Goal: Find contact information: Find contact information

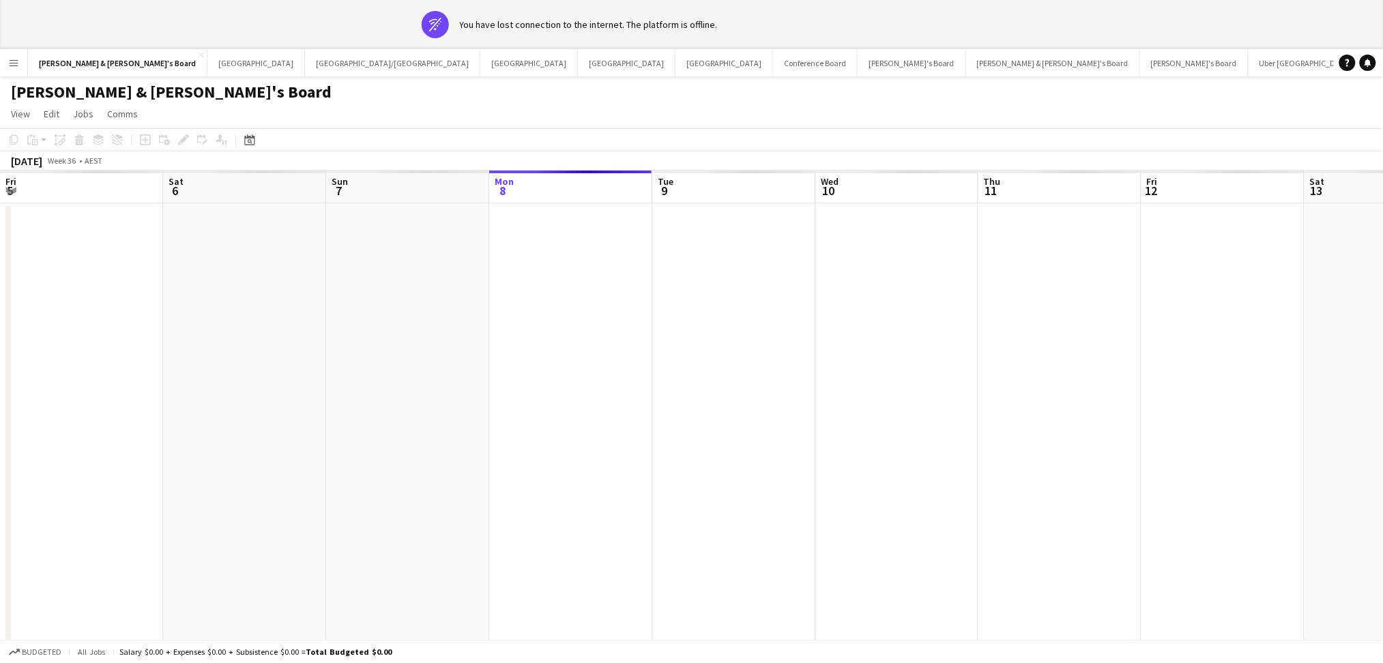
scroll to position [0, 325]
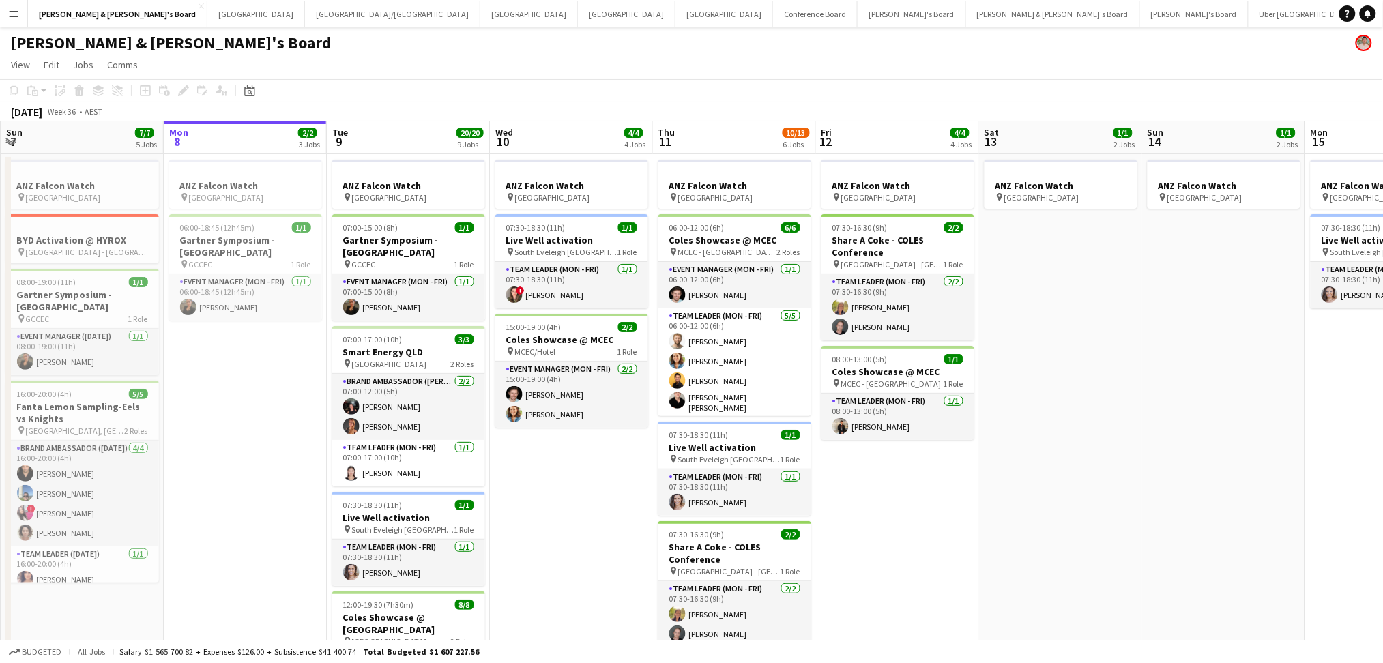
drag, startPoint x: 953, startPoint y: 20, endPoint x: 946, endPoint y: 23, distance: 7.6
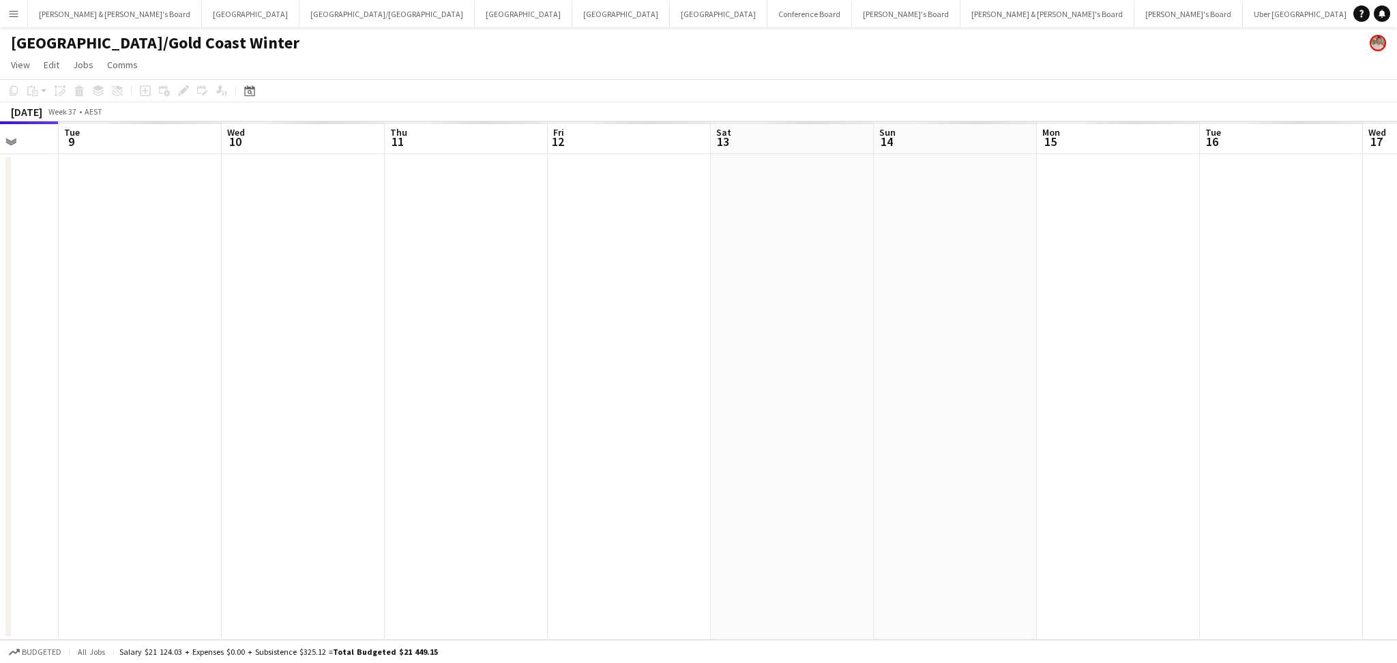
scroll to position [0, 600]
drag, startPoint x: 889, startPoint y: 348, endPoint x: 615, endPoint y: 350, distance: 274.3
click at [615, 350] on app-calendar-viewport "Fri 5 Sat 6 Sun 7 Mon 8 Tue 9 Wed 10 Thu 11 Fri 12 Sat 13 Sun 14 Mon 15 Tue 16 …" at bounding box center [698, 380] width 1397 height 519
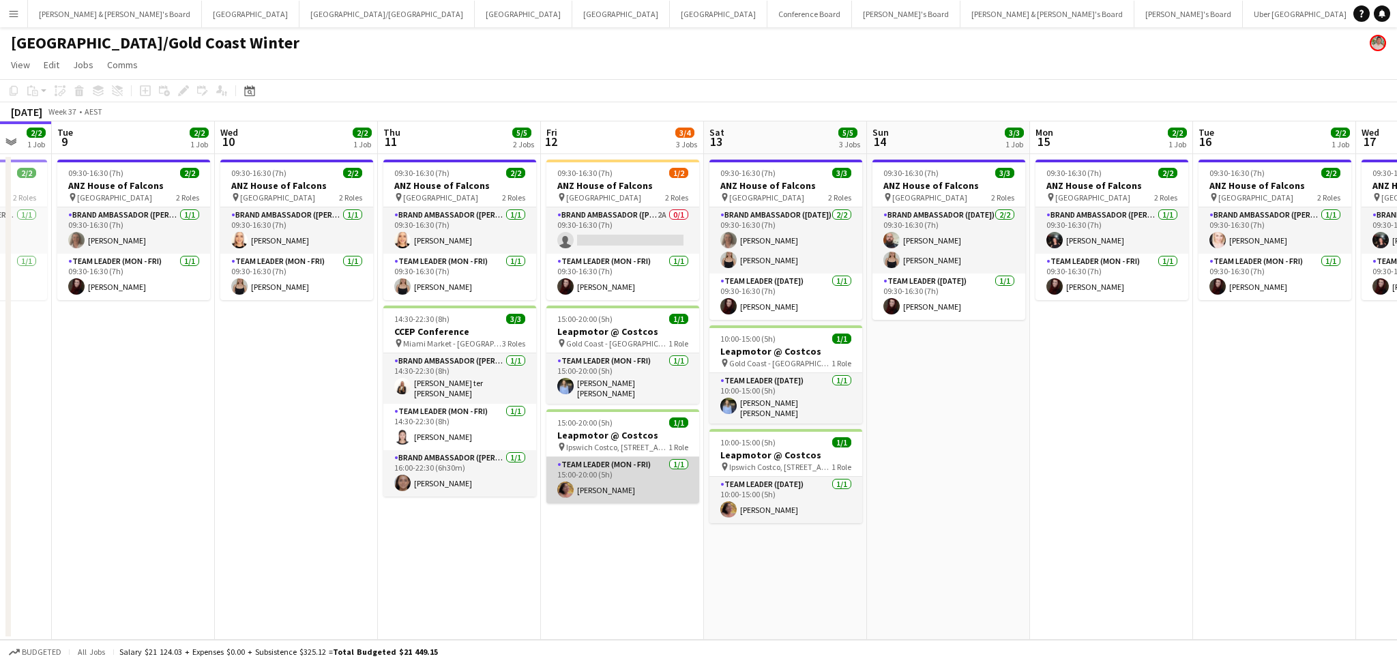
click at [647, 486] on app-card-role "Team Leader (Mon - Fri) [DATE] 15:00-20:00 (5h) [PERSON_NAME]" at bounding box center [622, 480] width 153 height 46
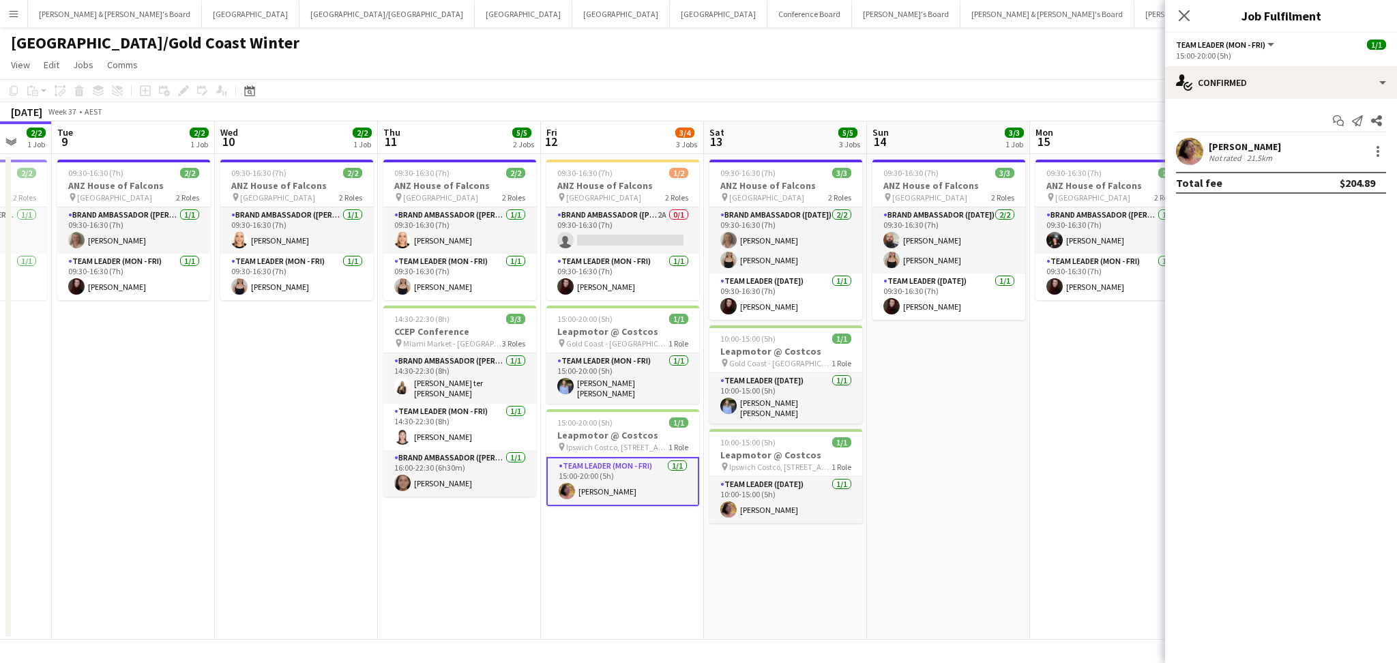
click at [1253, 158] on div "21.5km" at bounding box center [1259, 158] width 31 height 10
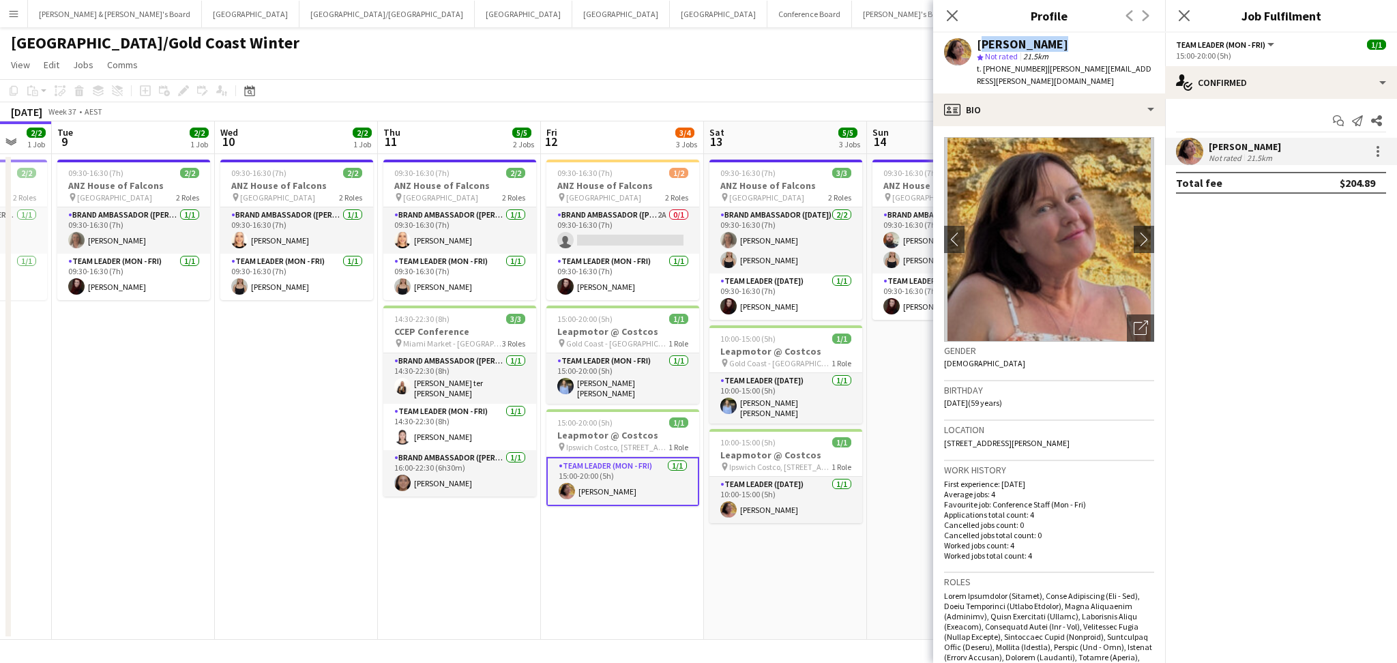
drag, startPoint x: 979, startPoint y: 41, endPoint x: 1062, endPoint y: 37, distance: 83.3
click at [1053, 37] on div "[PERSON_NAME] star Not rated 21.5km t. [PHONE_NUMBER] | [PERSON_NAME][EMAIL_ADD…" at bounding box center [1049, 63] width 232 height 61
copy div "[PERSON_NAME]"
drag, startPoint x: 995, startPoint y: 66, endPoint x: 1031, endPoint y: 68, distance: 35.5
click at [1031, 68] on span "t. [PHONE_NUMBER]" at bounding box center [1012, 68] width 71 height 10
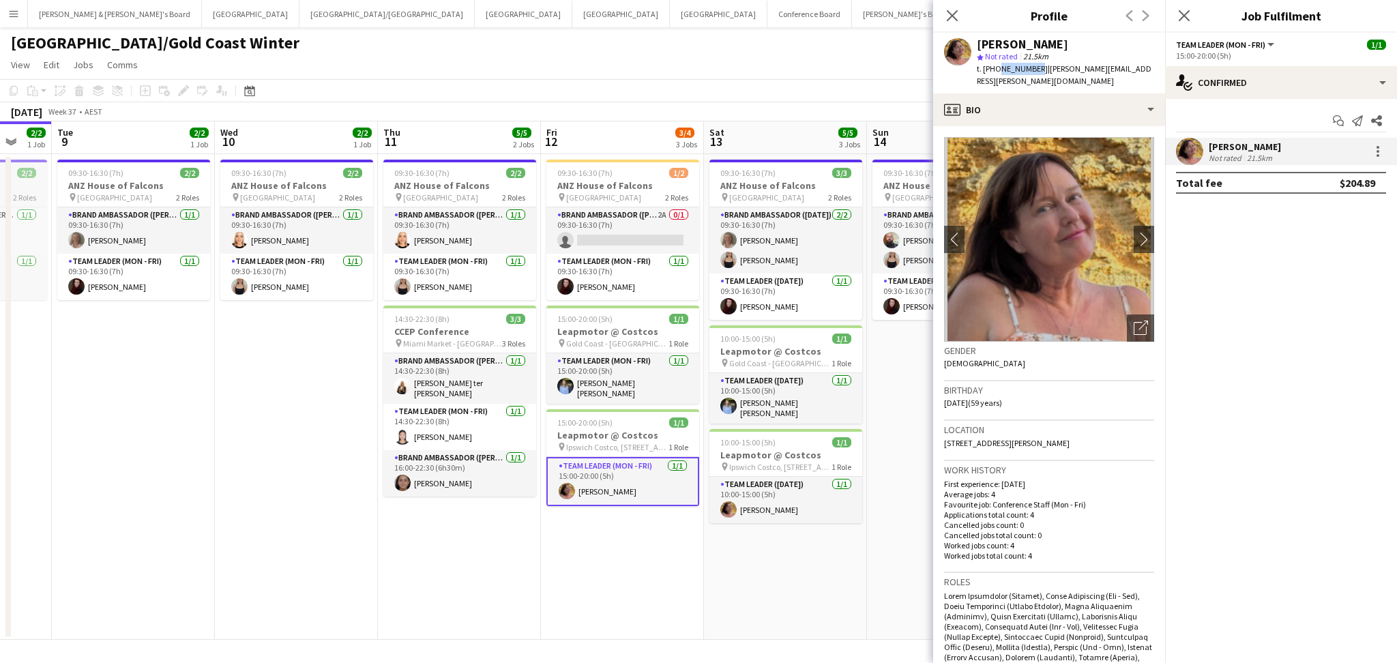
copy span "438800053"
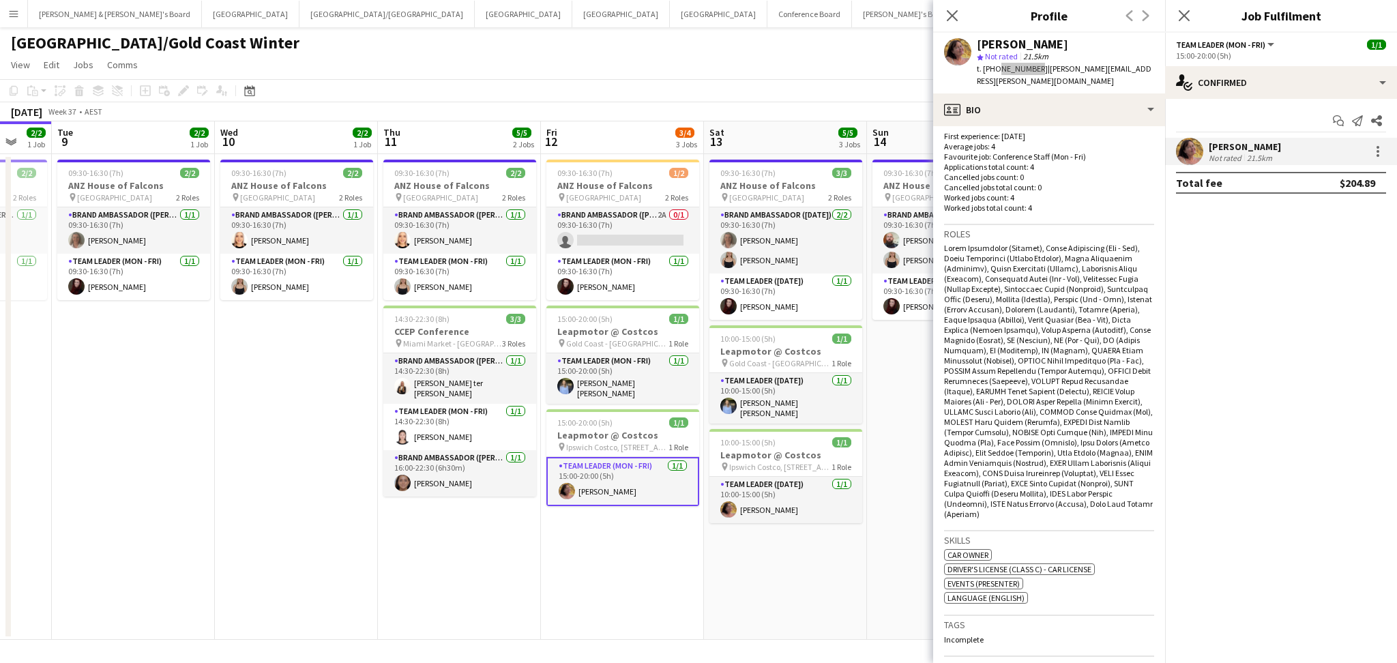
scroll to position [546, 0]
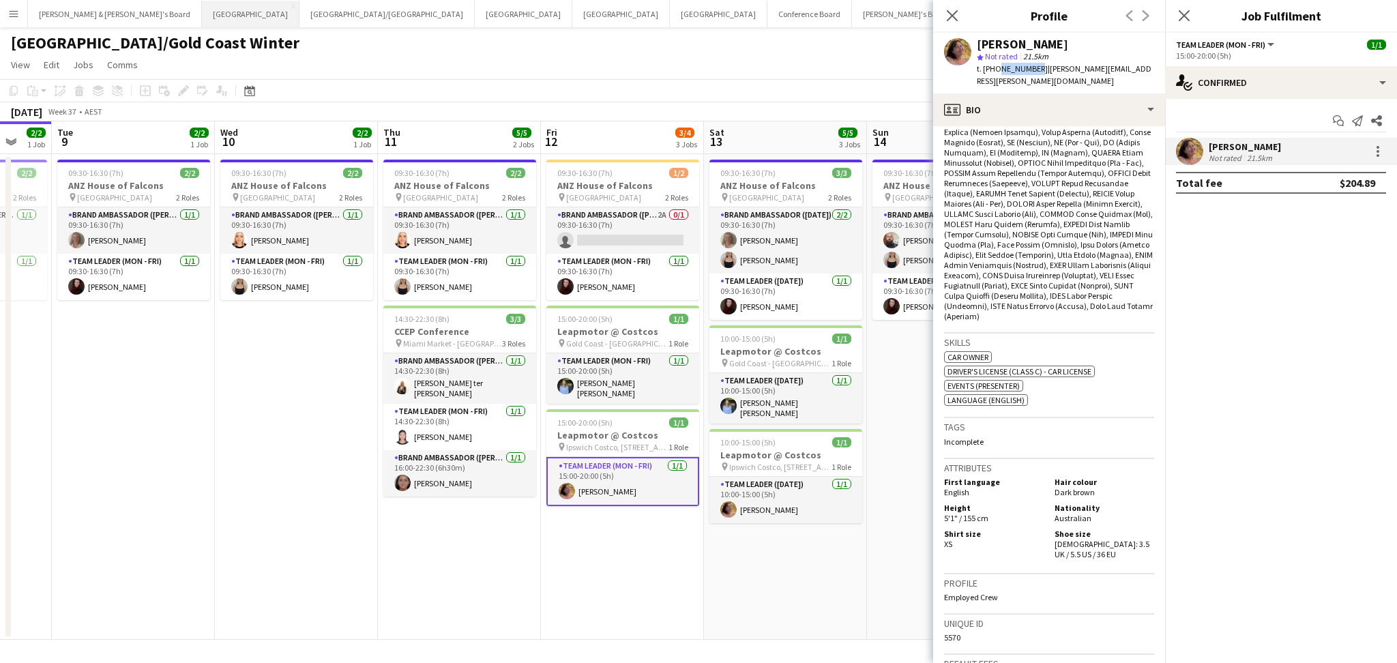
drag, startPoint x: 140, startPoint y: 12, endPoint x: 145, endPoint y: 23, distance: 11.9
click at [202, 12] on button "Sydney Close" at bounding box center [251, 14] width 98 height 27
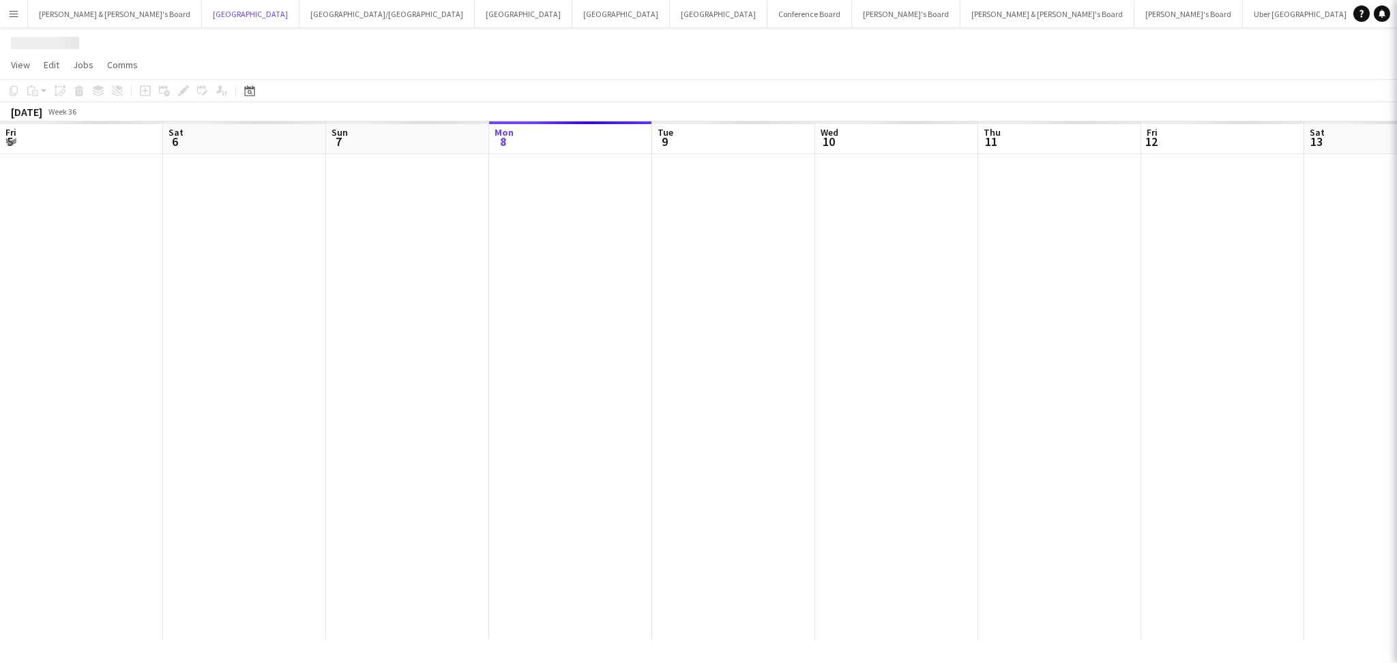
scroll to position [0, 325]
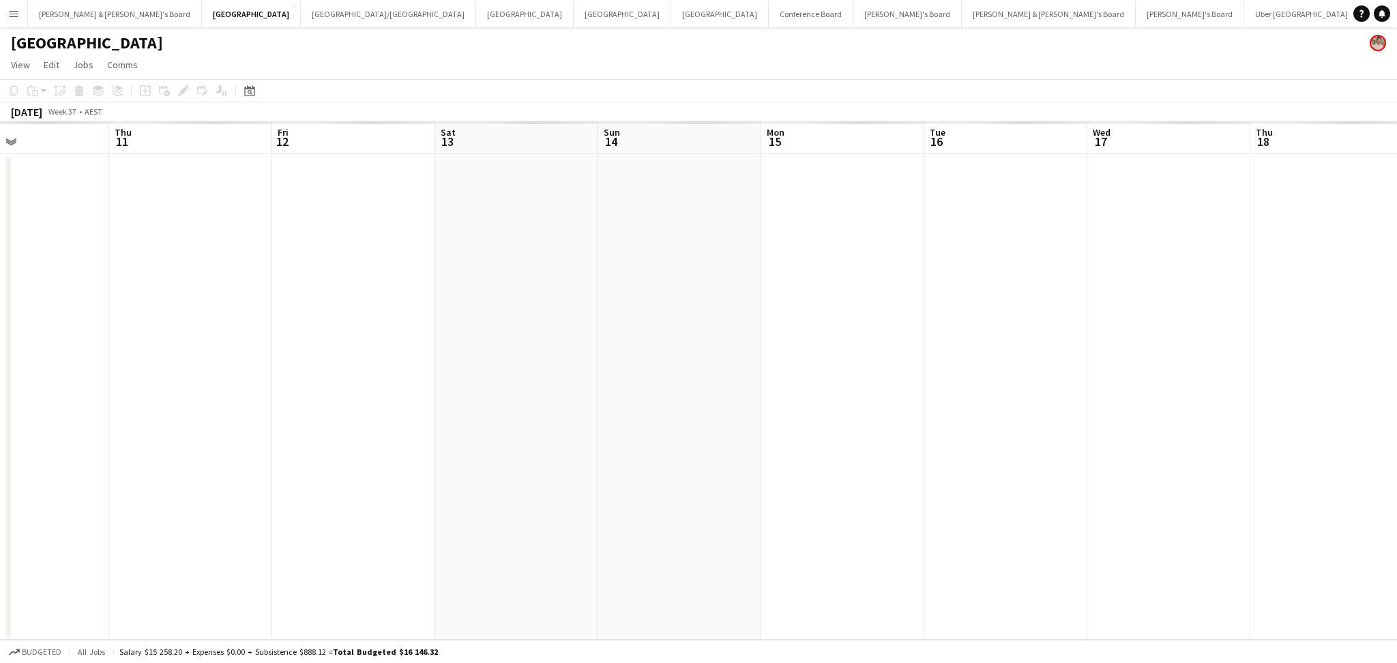
drag, startPoint x: 1068, startPoint y: 540, endPoint x: 510, endPoint y: 536, distance: 557.4
click at [516, 536] on app-calendar-viewport "Sun 7 Mon 8 Tue 9 Wed 10 Thu 11 Fri 12 Sat 13 Sun 14 Mon 15 Tue 16 Wed 17 Thu 1…" at bounding box center [698, 380] width 1397 height 519
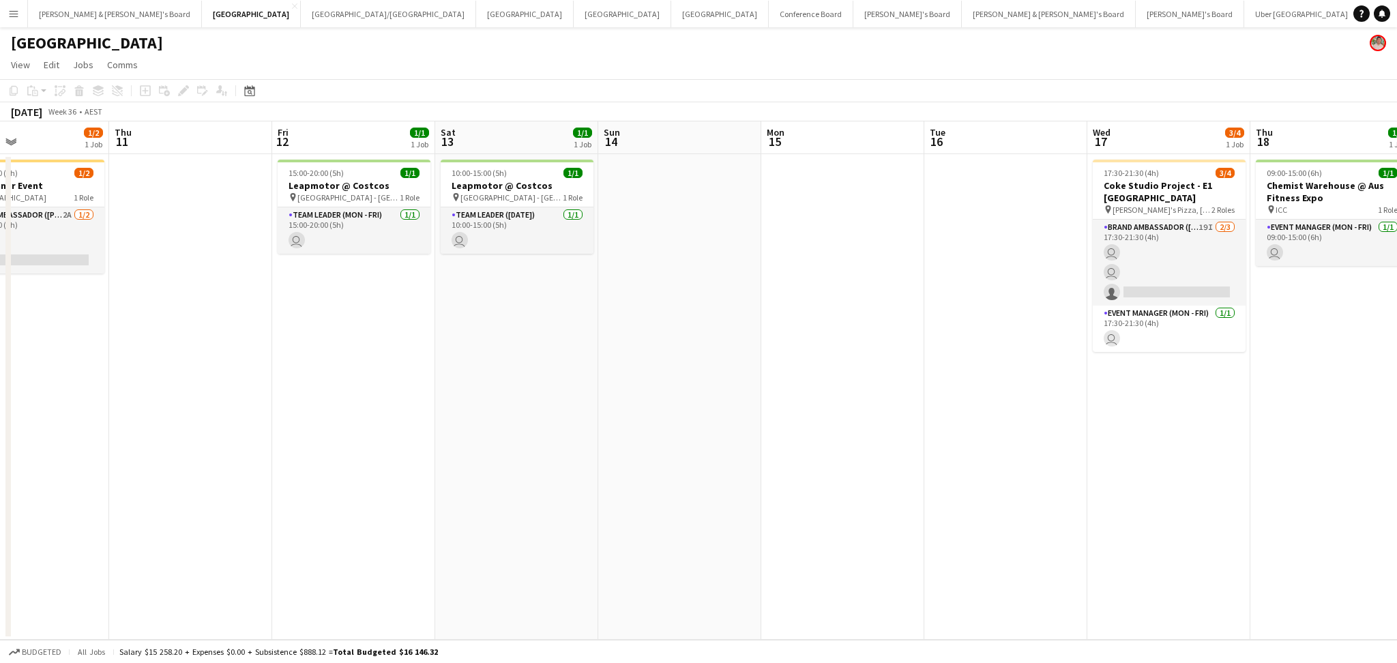
scroll to position [0, 551]
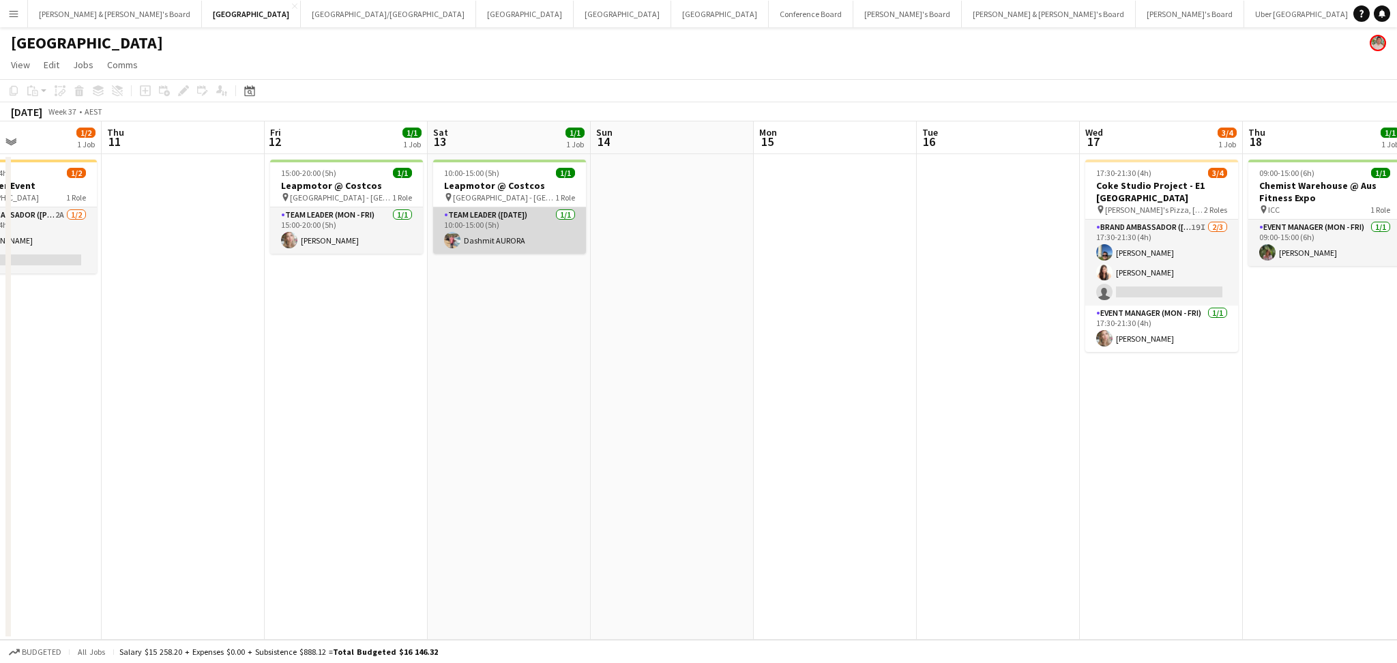
drag, startPoint x: 452, startPoint y: 240, endPoint x: 445, endPoint y: 252, distance: 13.8
click at [452, 240] on app-user-avatar at bounding box center [452, 240] width 16 height 16
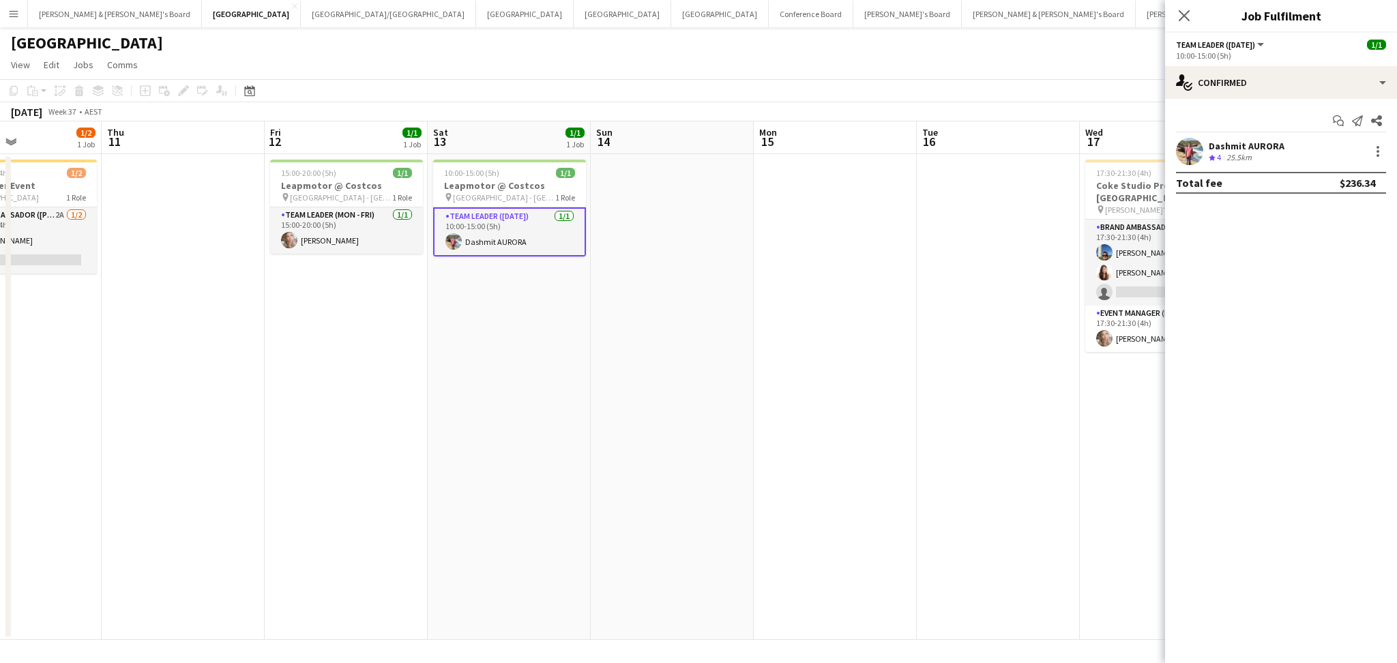
click at [1254, 140] on div "Dashmit AURORA" at bounding box center [1247, 146] width 76 height 12
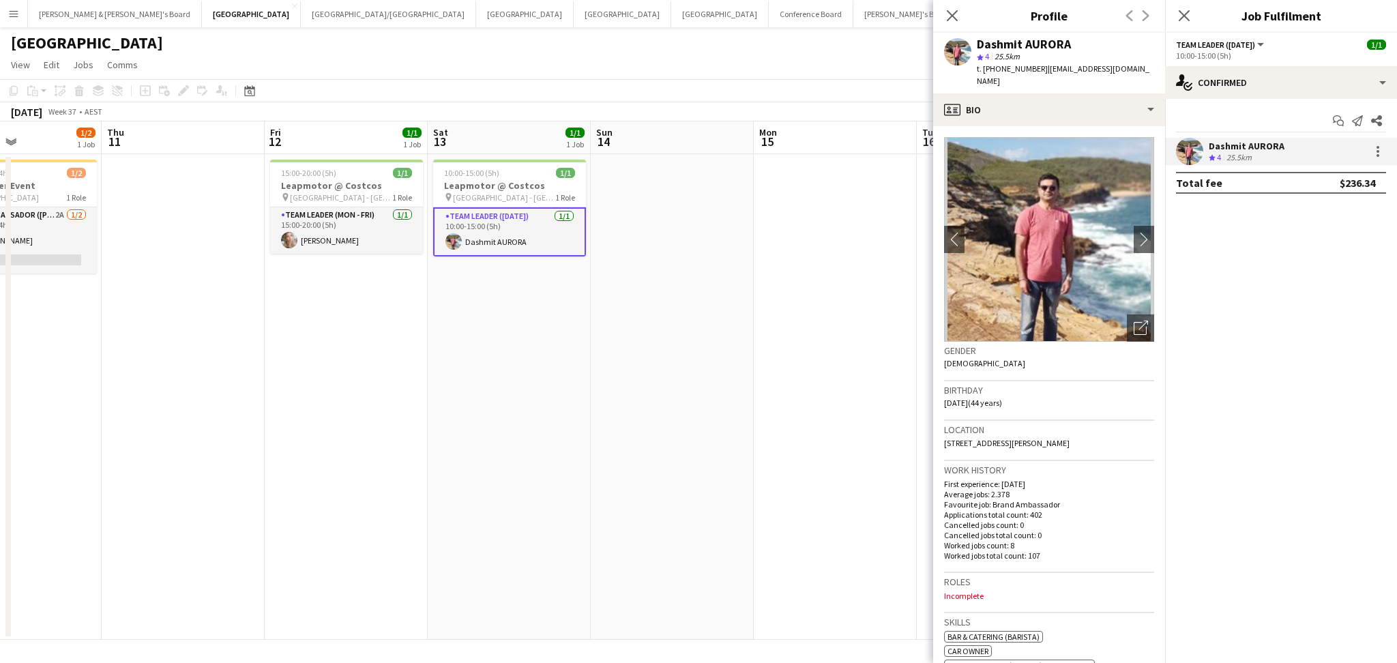
copy div "Dashmit AURORA"
drag, startPoint x: 976, startPoint y: 41, endPoint x: 1075, endPoint y: 52, distance: 98.8
click at [1077, 45] on div "Dashmit AURORA" at bounding box center [1065, 44] width 177 height 12
drag, startPoint x: 994, startPoint y: 68, endPoint x: 1035, endPoint y: 69, distance: 41.0
click at [1035, 69] on span "t. [PHONE_NUMBER]" at bounding box center [1012, 68] width 71 height 10
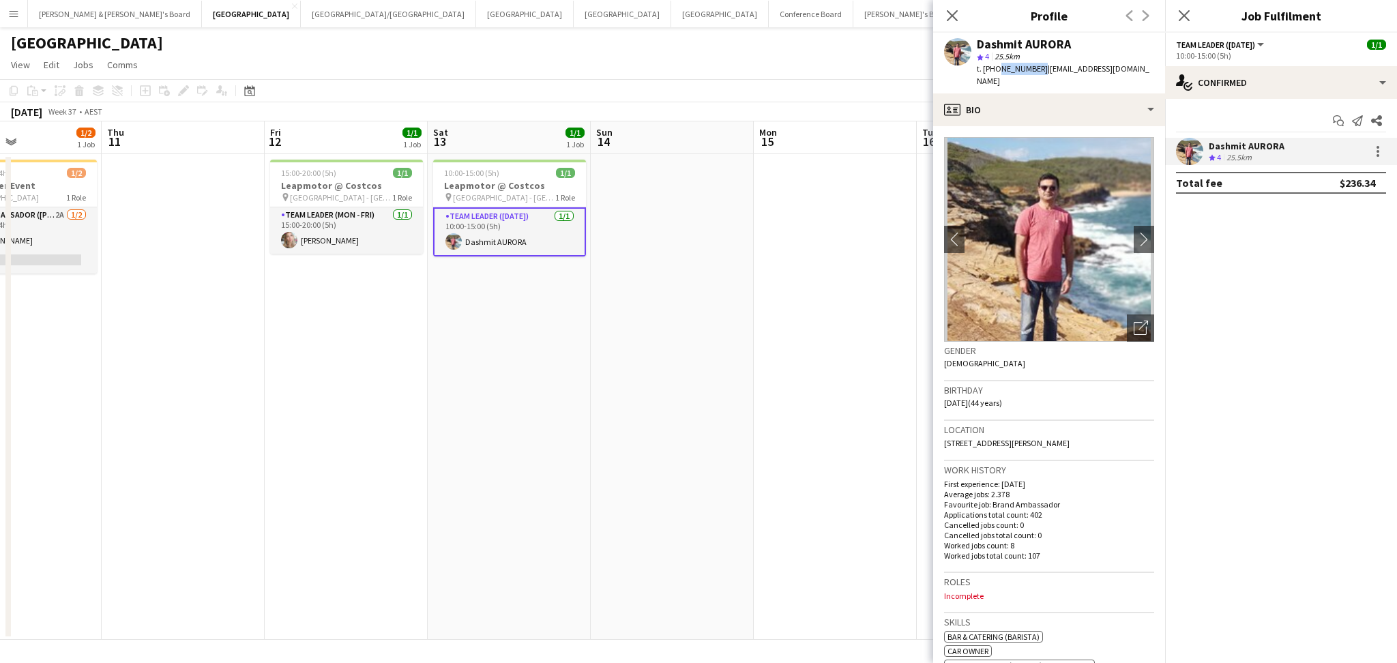
copy span "0478117560"
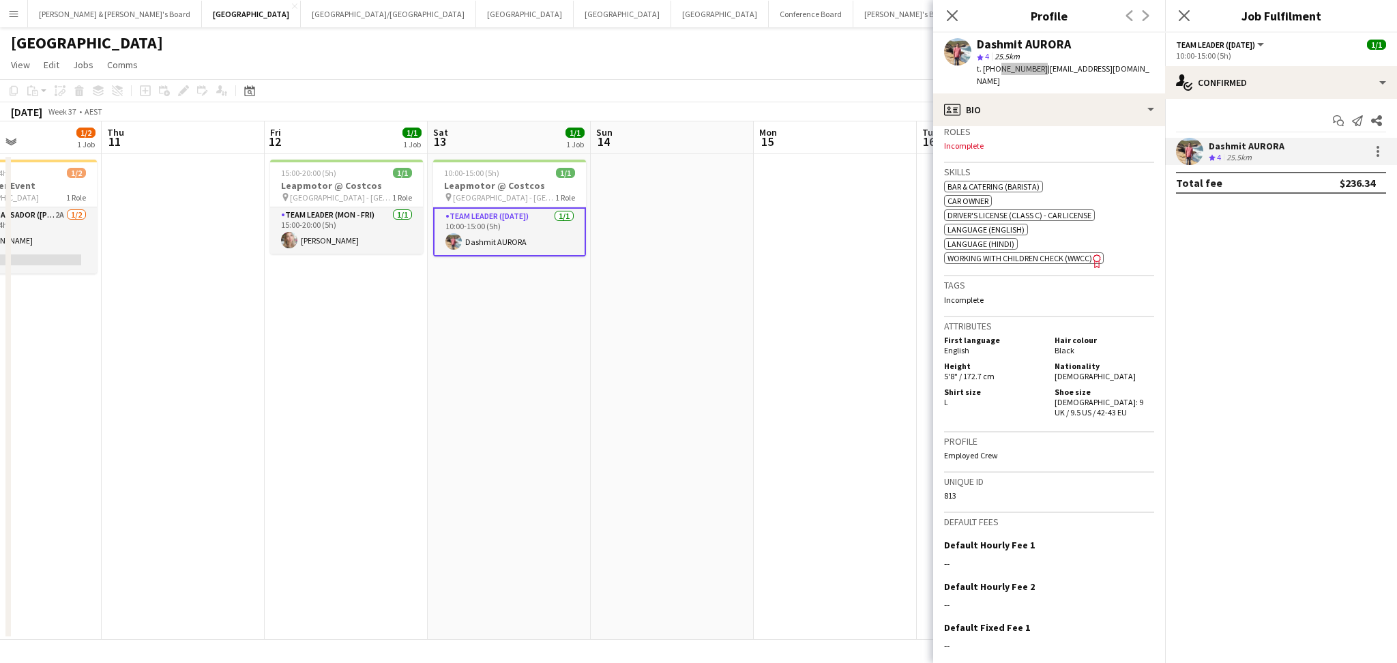
scroll to position [454, 0]
drag, startPoint x: 399, startPoint y: 412, endPoint x: 364, endPoint y: 334, distance: 85.5
click at [399, 412] on app-date-cell "15:00-20:00 (5h) 1/1 Leapmotor @ Costcos pin [GEOGRAPHIC_DATA] - NSW 1 Role Tea…" at bounding box center [346, 397] width 163 height 486
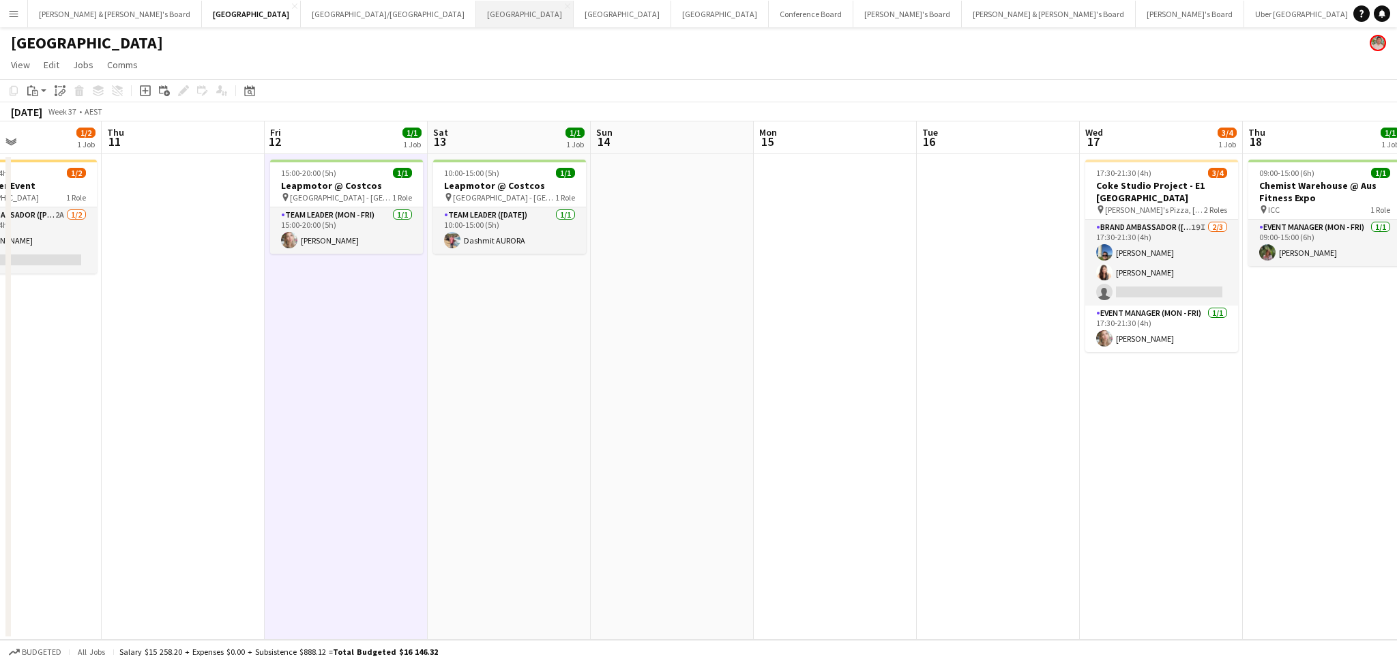
click at [476, 13] on button "Melbourne Close" at bounding box center [525, 14] width 98 height 27
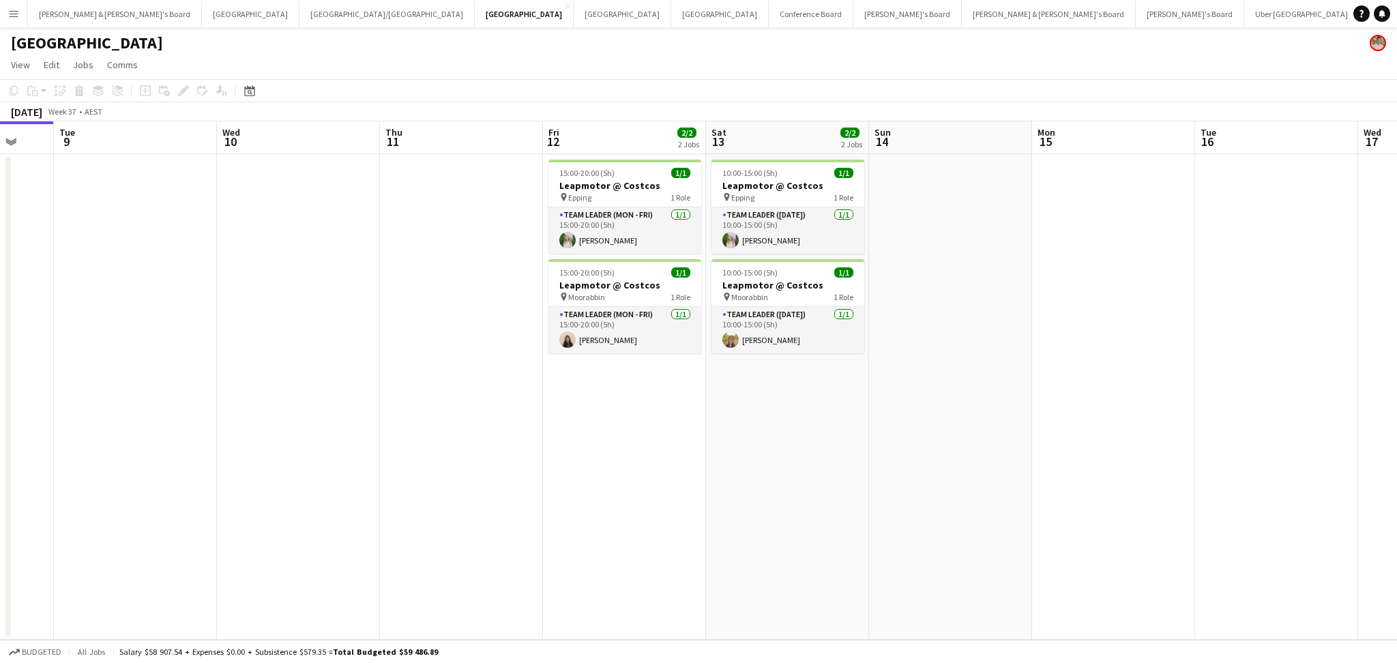
scroll to position [0, 438]
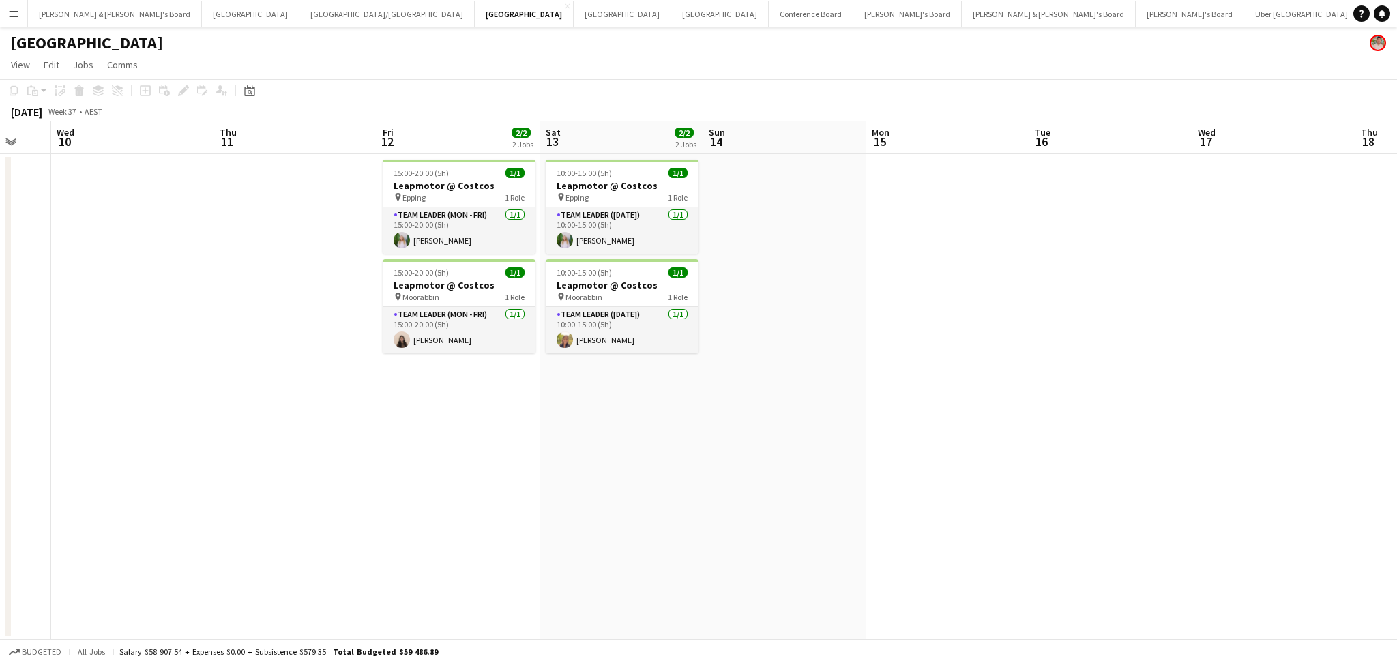
drag, startPoint x: 744, startPoint y: 492, endPoint x: 306, endPoint y: 480, distance: 438.2
click at [306, 480] on app-calendar-viewport "Sun 7 Mon 8 Tue 9 Wed 10 Thu 11 Fri 12 2/2 2 Jobs Sat 13 2/2 2 Jobs Sun 14 Mon …" at bounding box center [698, 380] width 1397 height 519
click at [445, 342] on app-card-role "Team Leader (Mon - Fri) [DATE] 15:00-20:00 (5h) [PERSON_NAME]" at bounding box center [459, 330] width 153 height 46
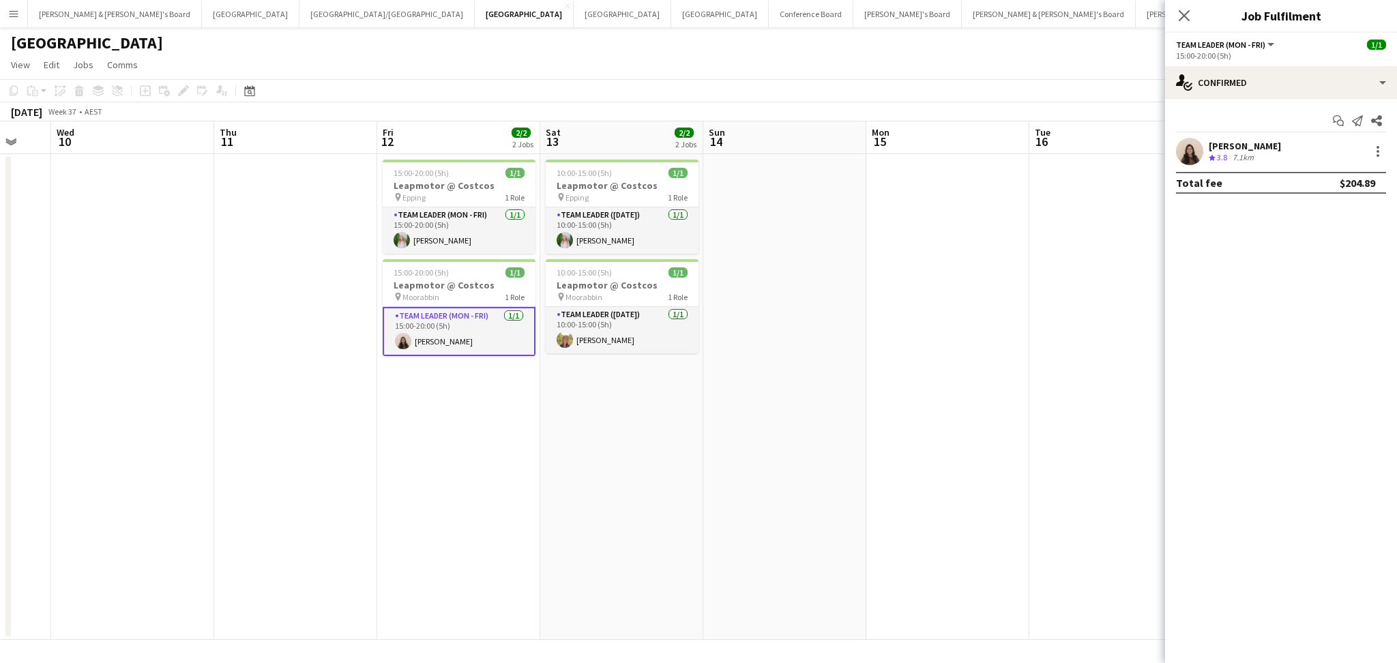
click at [1266, 138] on div "[PERSON_NAME] Crew rating 3.8 7.1km" at bounding box center [1281, 151] width 232 height 27
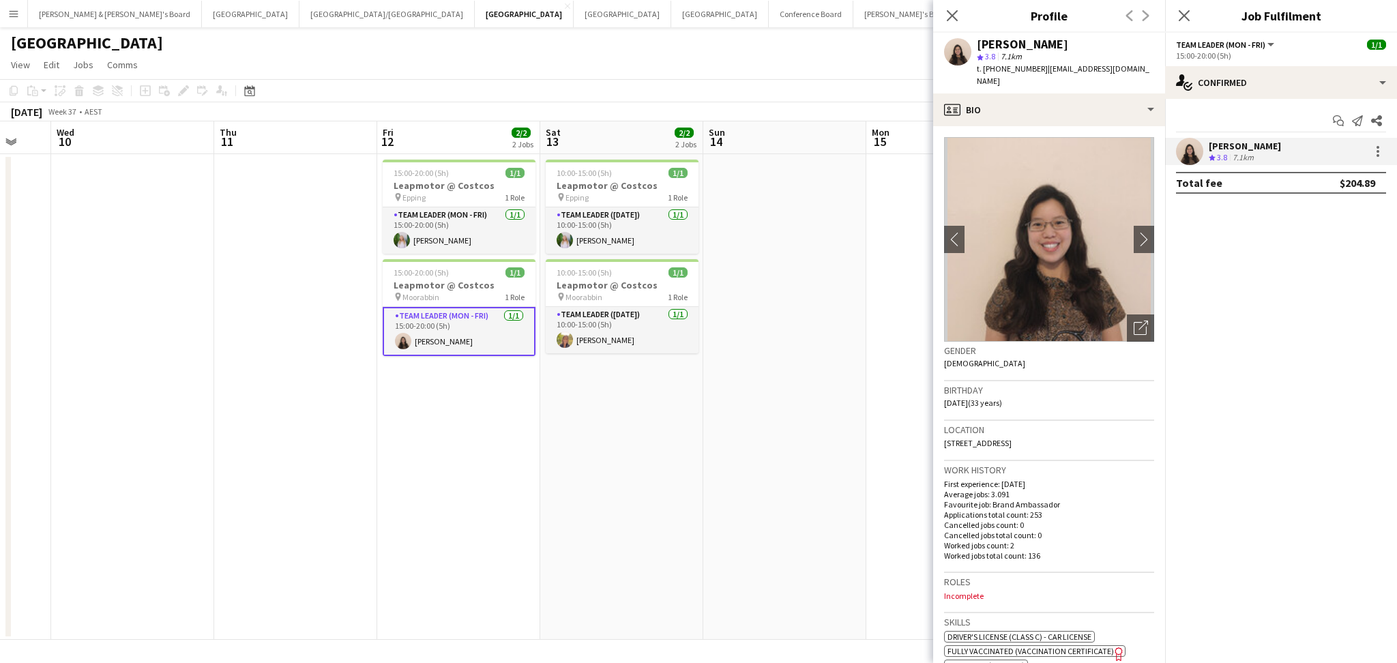
drag, startPoint x: 979, startPoint y: 42, endPoint x: 1095, endPoint y: 35, distance: 116.1
click at [1095, 35] on div "[PERSON_NAME] star 3.8 7.1km t. [PHONE_NUMBER] | [EMAIL_ADDRESS][DOMAIN_NAME]" at bounding box center [1049, 63] width 232 height 61
copy div "[PERSON_NAME]"
drag, startPoint x: 995, startPoint y: 69, endPoint x: 1032, endPoint y: 69, distance: 36.2
click at [1032, 69] on span "t. [PHONE_NUMBER]" at bounding box center [1012, 68] width 71 height 10
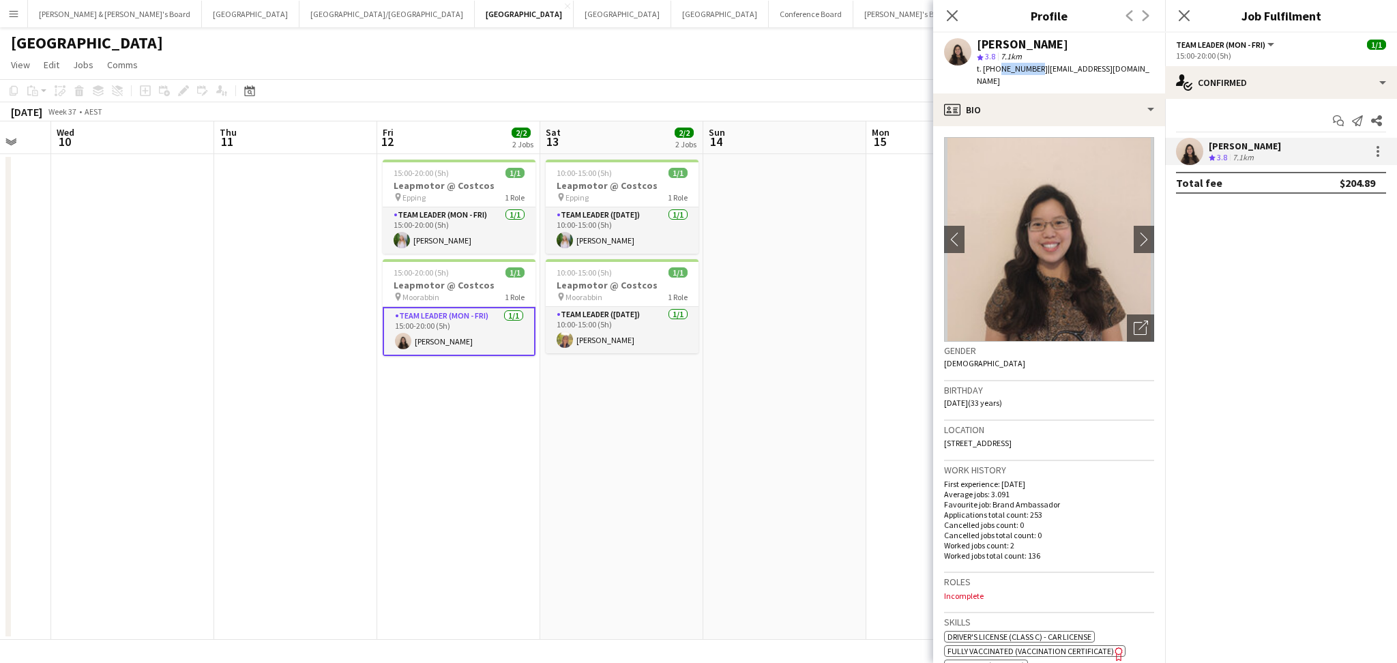
copy span "452188642"
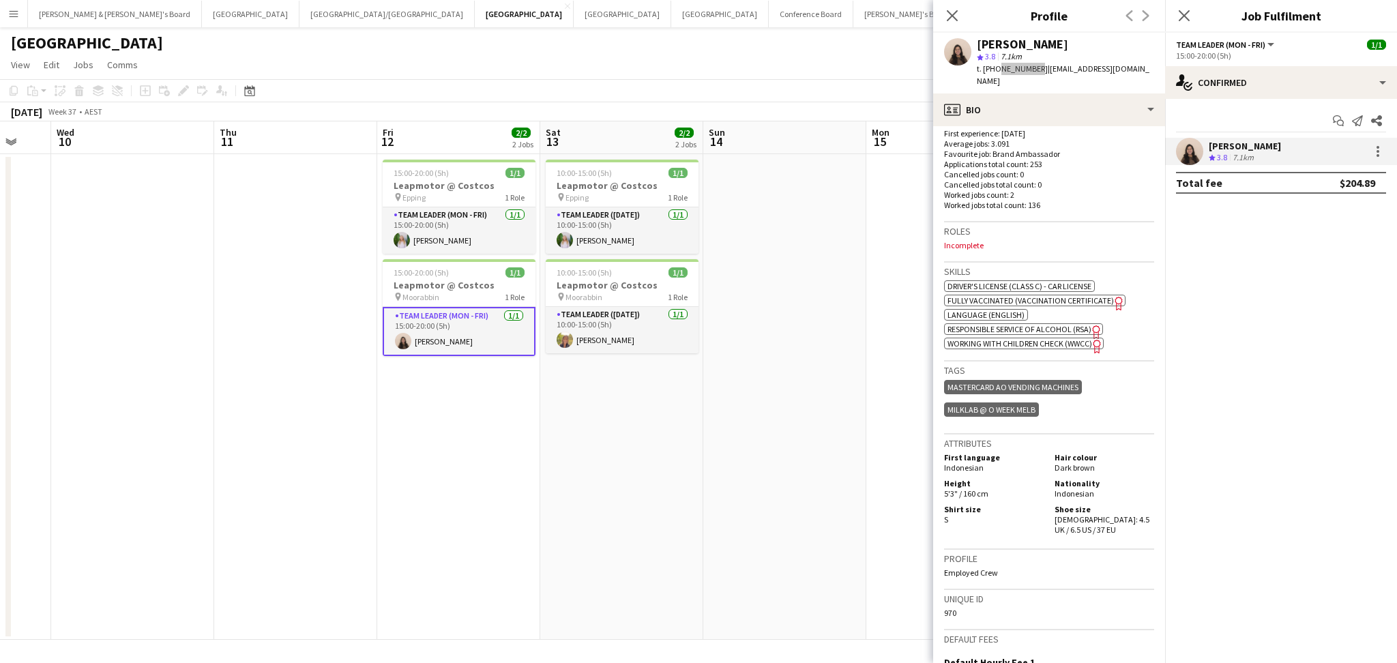
scroll to position [538, 0]
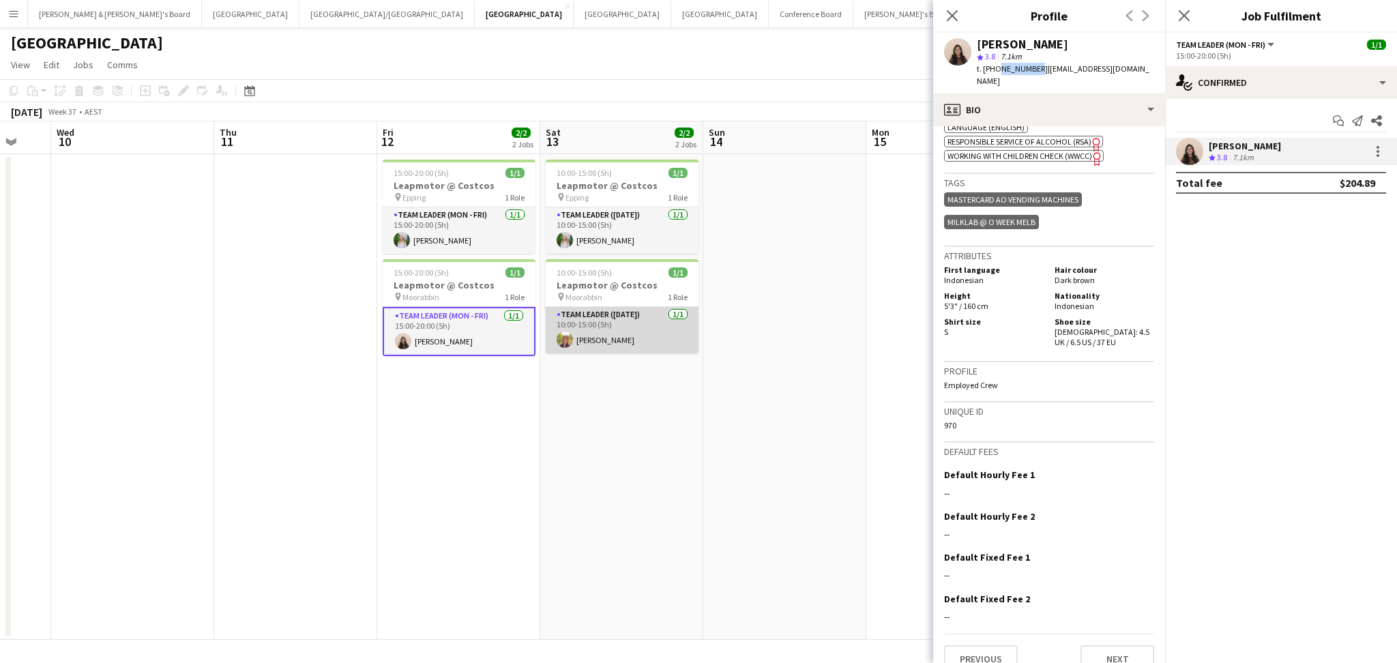
click at [596, 336] on app-card-role "Team Leader ([DATE]) [DATE] 10:00-15:00 (5h) [PERSON_NAME]" at bounding box center [622, 330] width 153 height 46
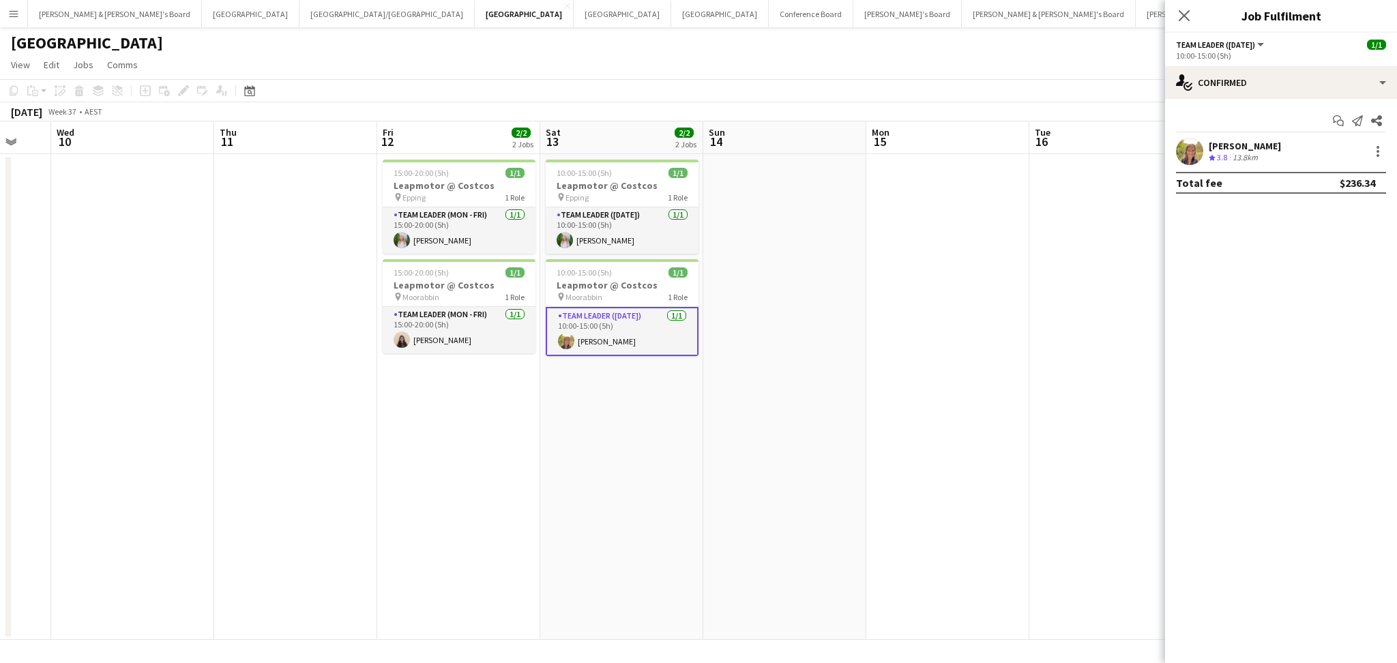
click at [1281, 155] on div "Crew rating 3.8 13.8km" at bounding box center [1245, 158] width 72 height 12
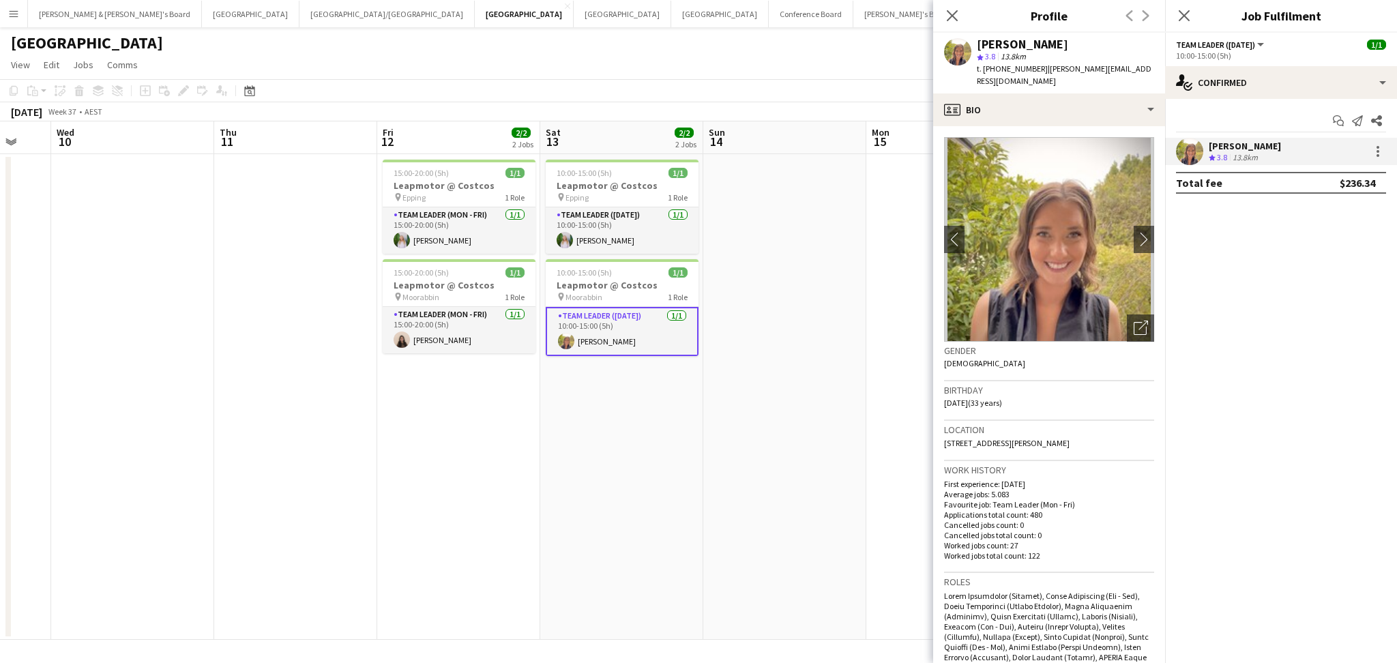
drag, startPoint x: 979, startPoint y: 45, endPoint x: 1079, endPoint y: 40, distance: 100.4
click at [1079, 40] on div "[PERSON_NAME]" at bounding box center [1065, 44] width 177 height 12
copy div "[PERSON_NAME]"
drag, startPoint x: 995, startPoint y: 66, endPoint x: 1032, endPoint y: 65, distance: 36.9
click at [1032, 65] on span "t. [PHONE_NUMBER]" at bounding box center [1012, 68] width 71 height 10
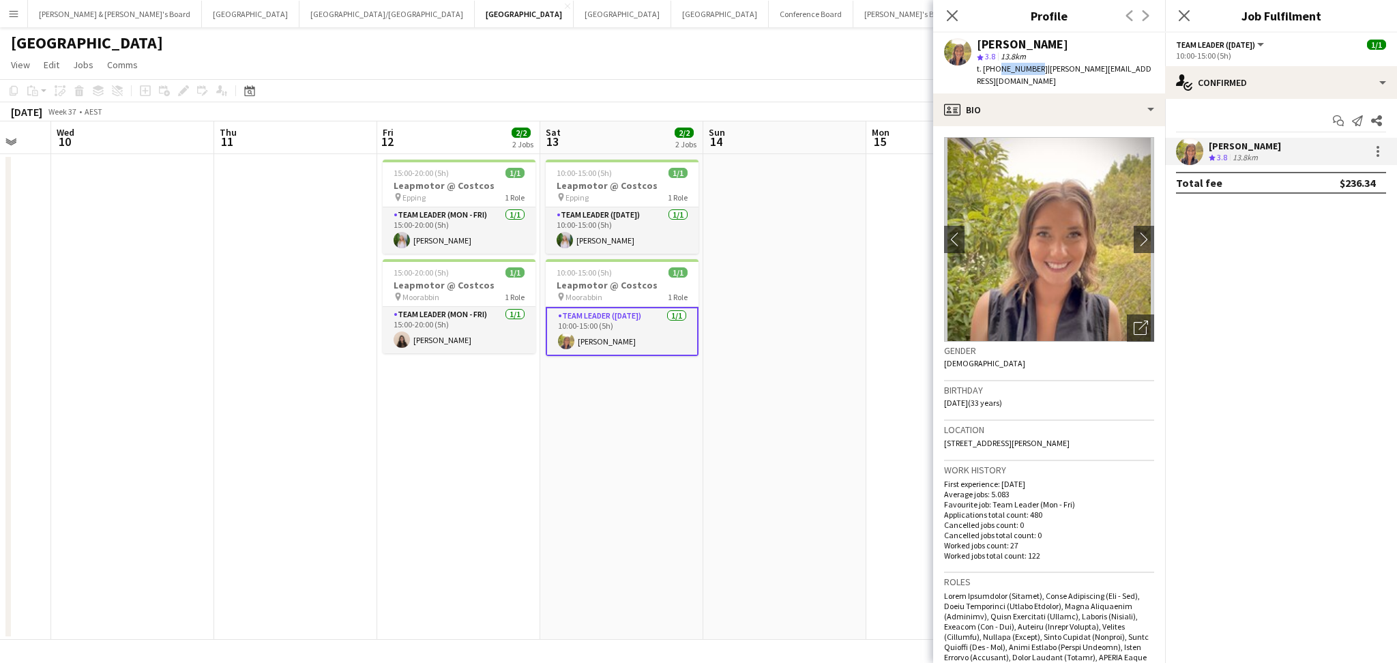
copy span "404111726"
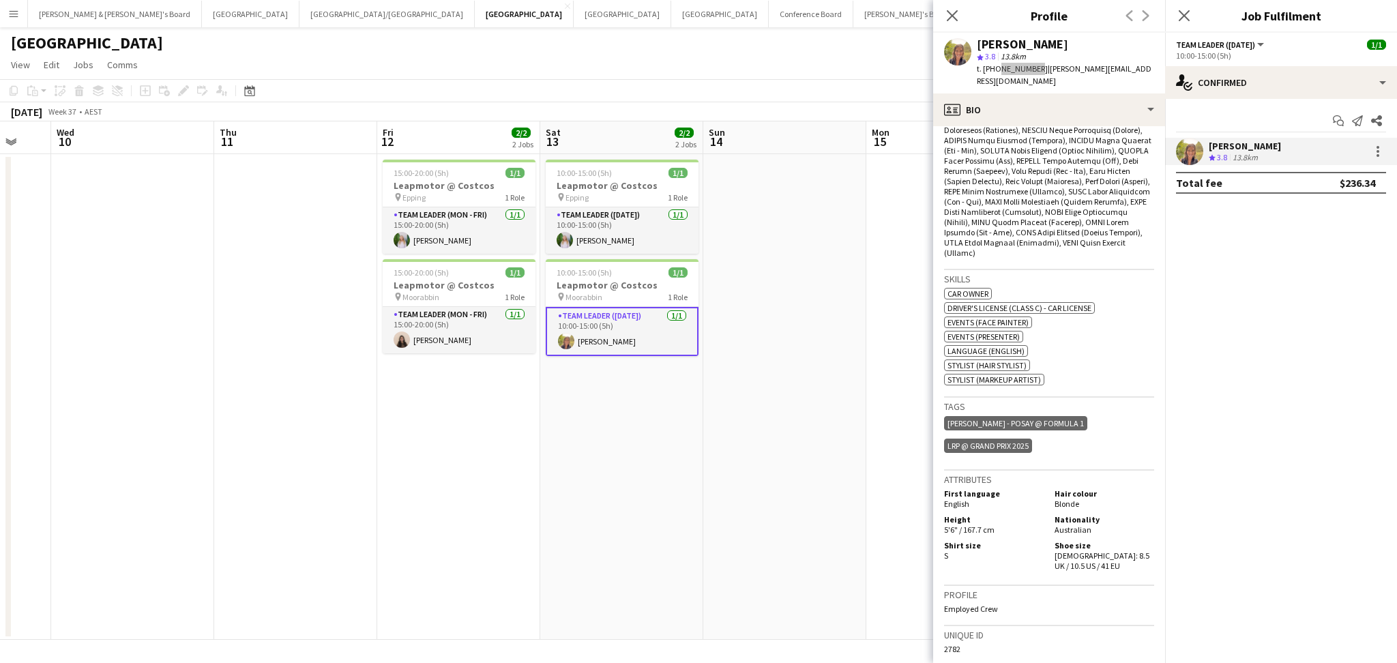
scroll to position [637, 0]
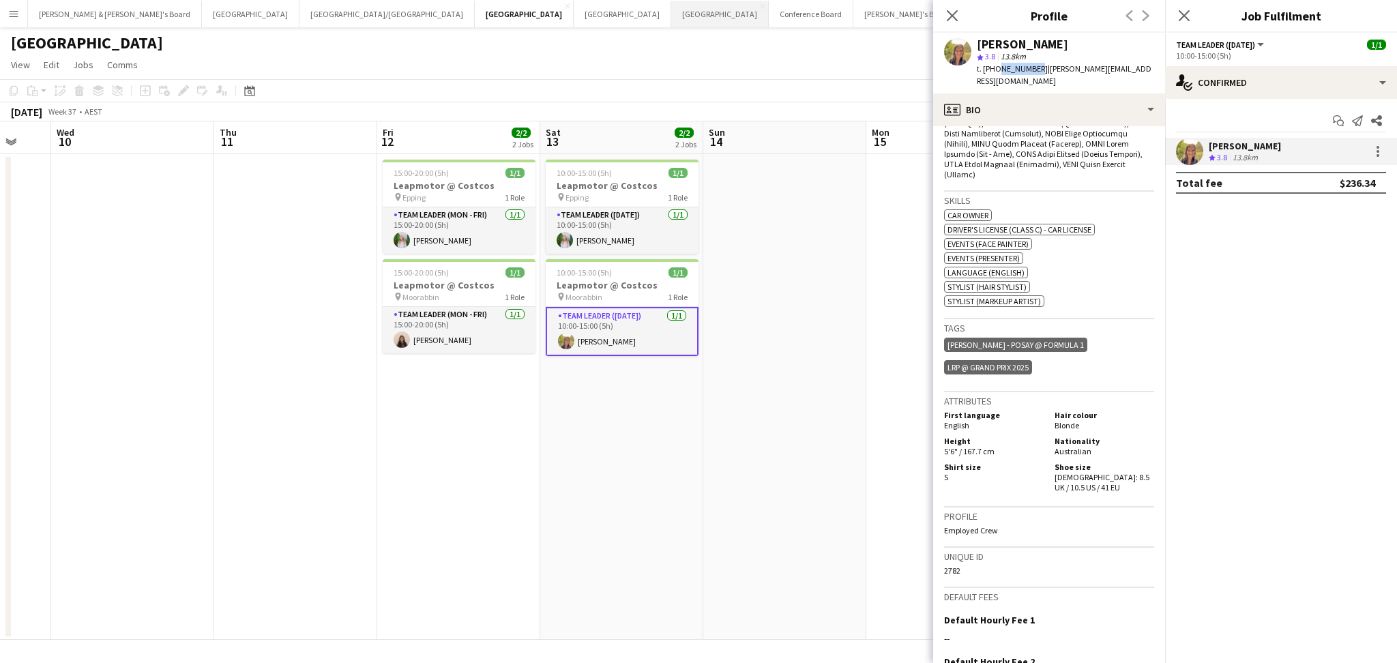
click at [671, 21] on button "Perth Close" at bounding box center [720, 14] width 98 height 27
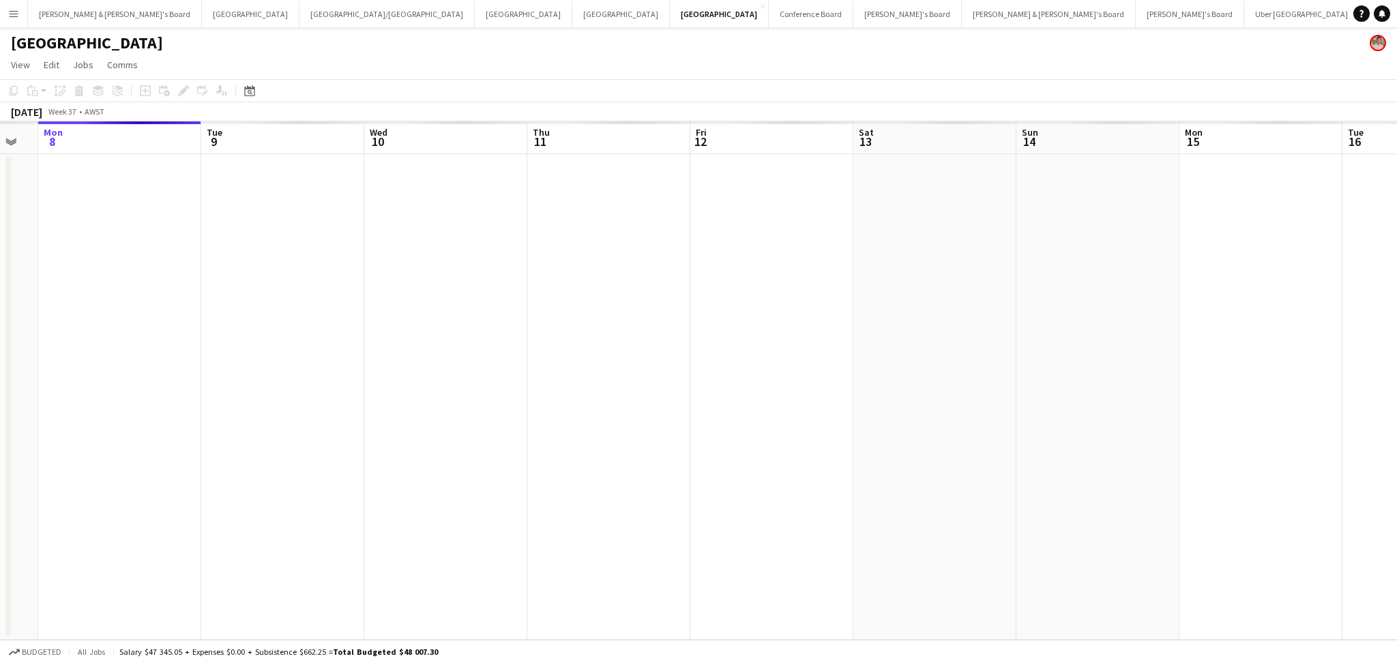
scroll to position [0, 484]
drag, startPoint x: 717, startPoint y: 426, endPoint x: 396, endPoint y: 410, distance: 321.8
click at [396, 410] on app-calendar-viewport "Sat 6 Sun 7 Mon 8 Tue 9 Wed 10 Thu 11 Fri 12 Sat 13 Sun 14 Mon 15 Tue 16 Wed 17…" at bounding box center [698, 380] width 1397 height 519
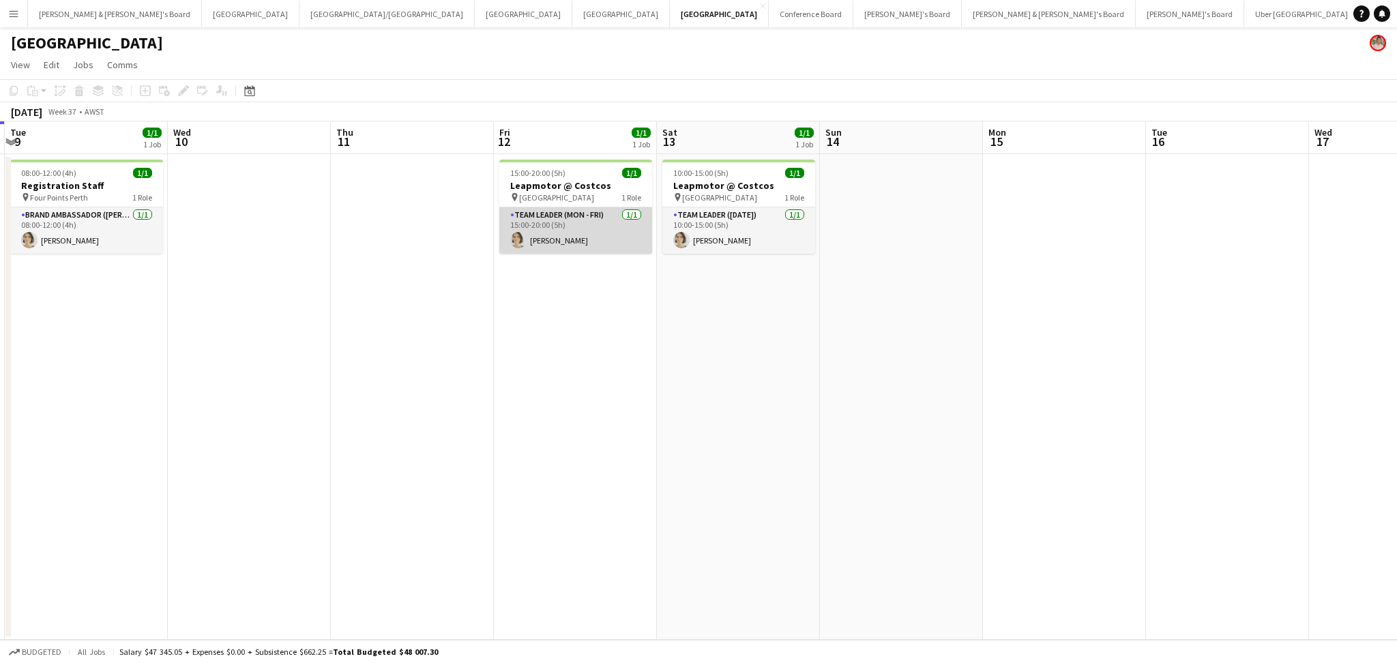
click at [568, 250] on app-card-role "Team Leader (Mon - Fri) [DATE] 15:00-20:00 (5h) [PERSON_NAME]" at bounding box center [575, 230] width 153 height 46
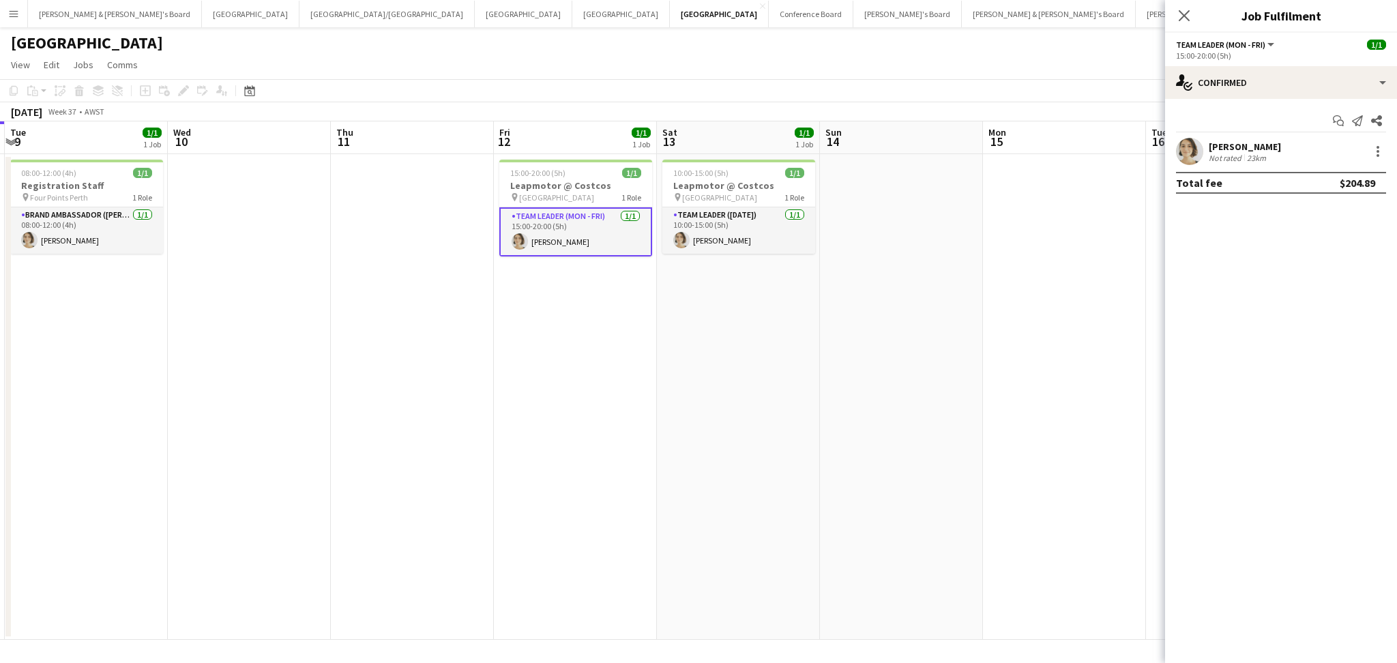
click at [1254, 144] on div "[PERSON_NAME]" at bounding box center [1245, 147] width 72 height 12
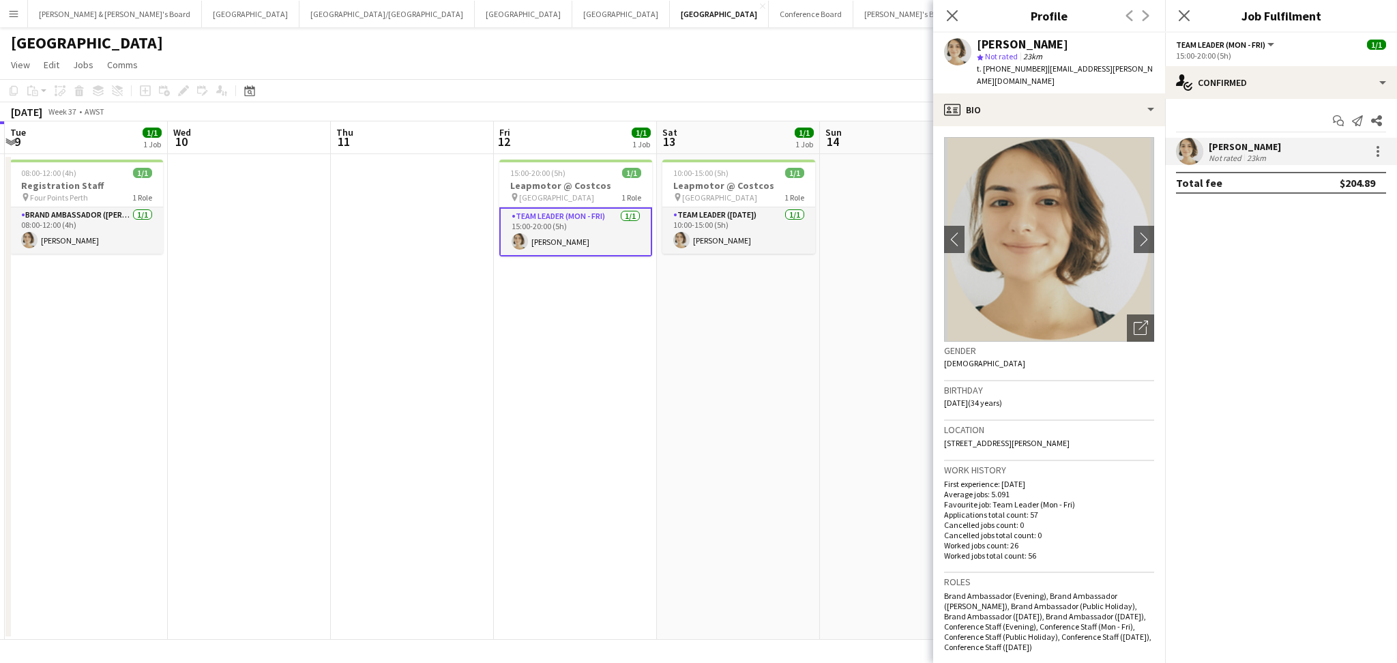
drag, startPoint x: 978, startPoint y: 42, endPoint x: 1068, endPoint y: 42, distance: 89.4
click at [1068, 42] on div "[PERSON_NAME]" at bounding box center [1065, 44] width 177 height 12
copy div "[PERSON_NAME]"
drag, startPoint x: 995, startPoint y: 70, endPoint x: 1036, endPoint y: 69, distance: 40.3
click at [1036, 69] on span "t. [PHONE_NUMBER]" at bounding box center [1012, 68] width 71 height 10
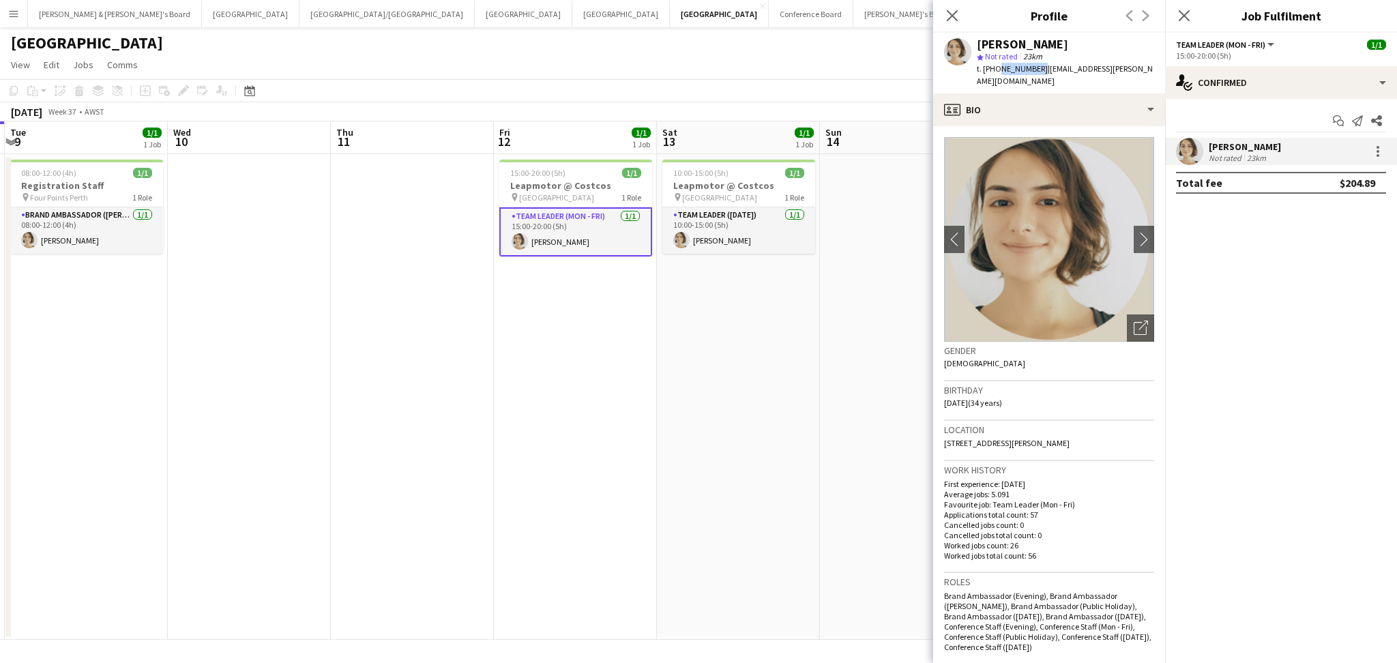
copy span "0404235637"
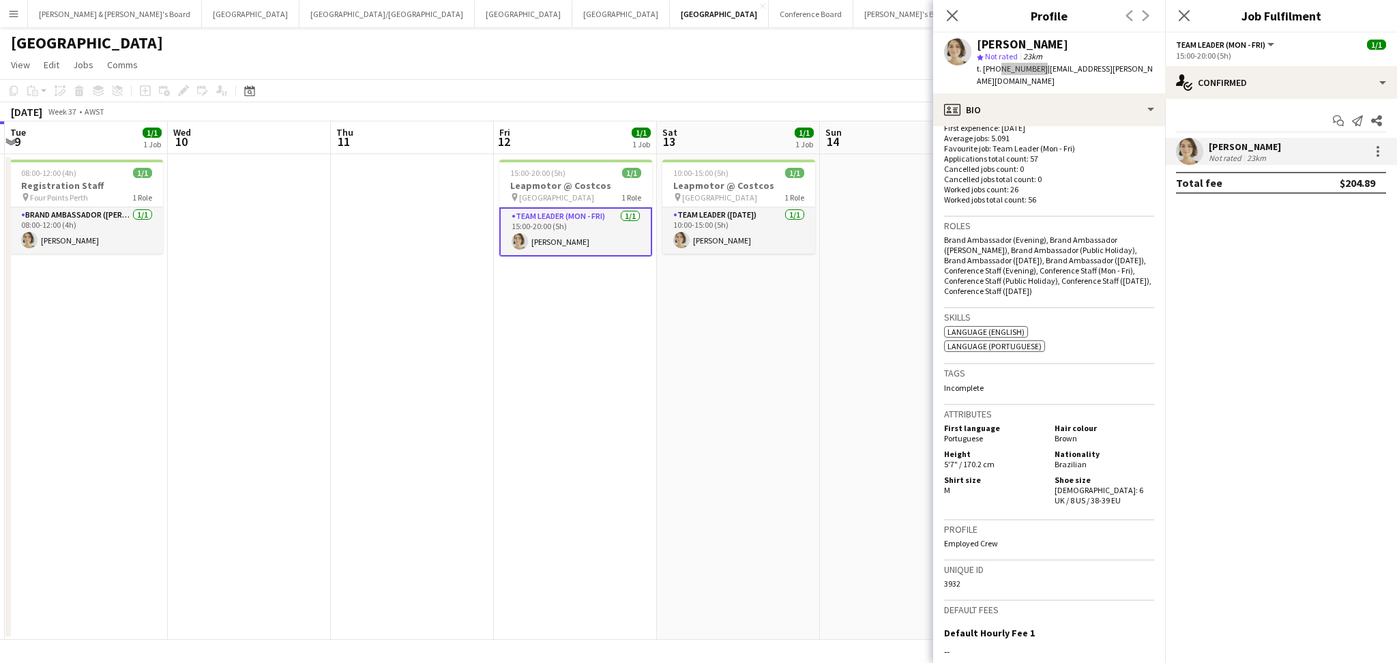
scroll to position [514, 0]
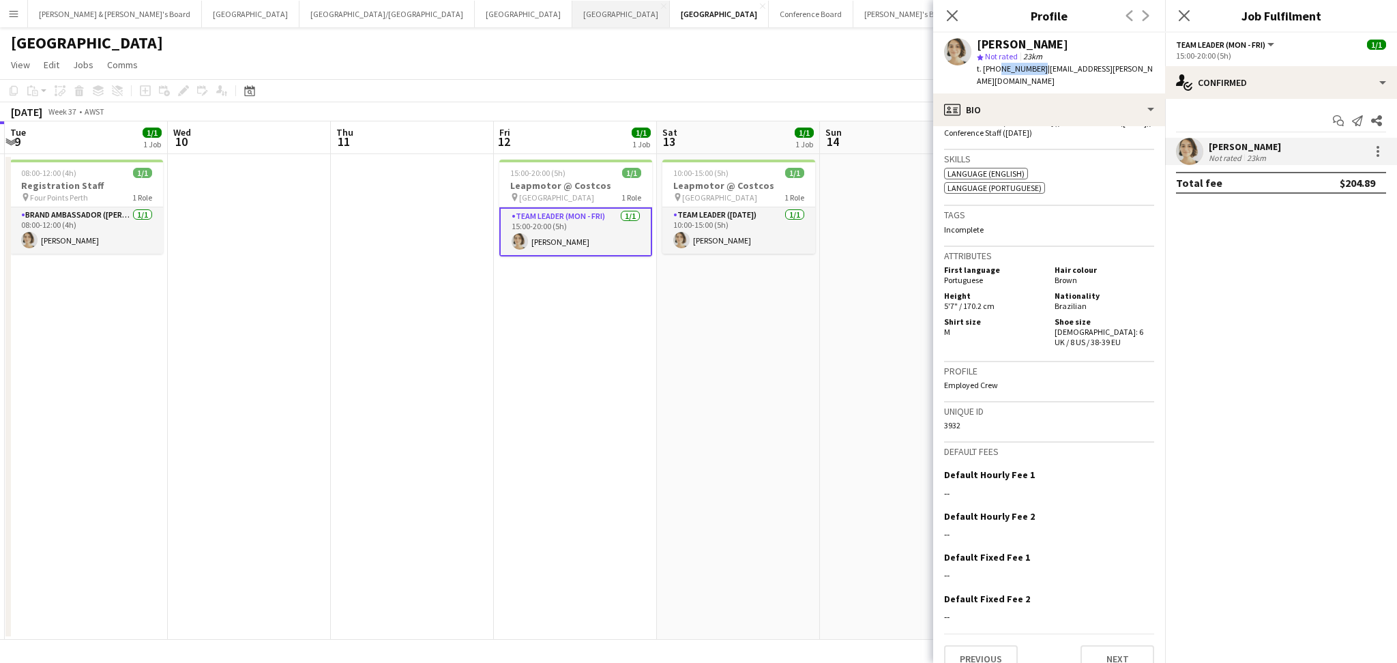
click at [572, 19] on button "Adelaide Close" at bounding box center [621, 14] width 98 height 27
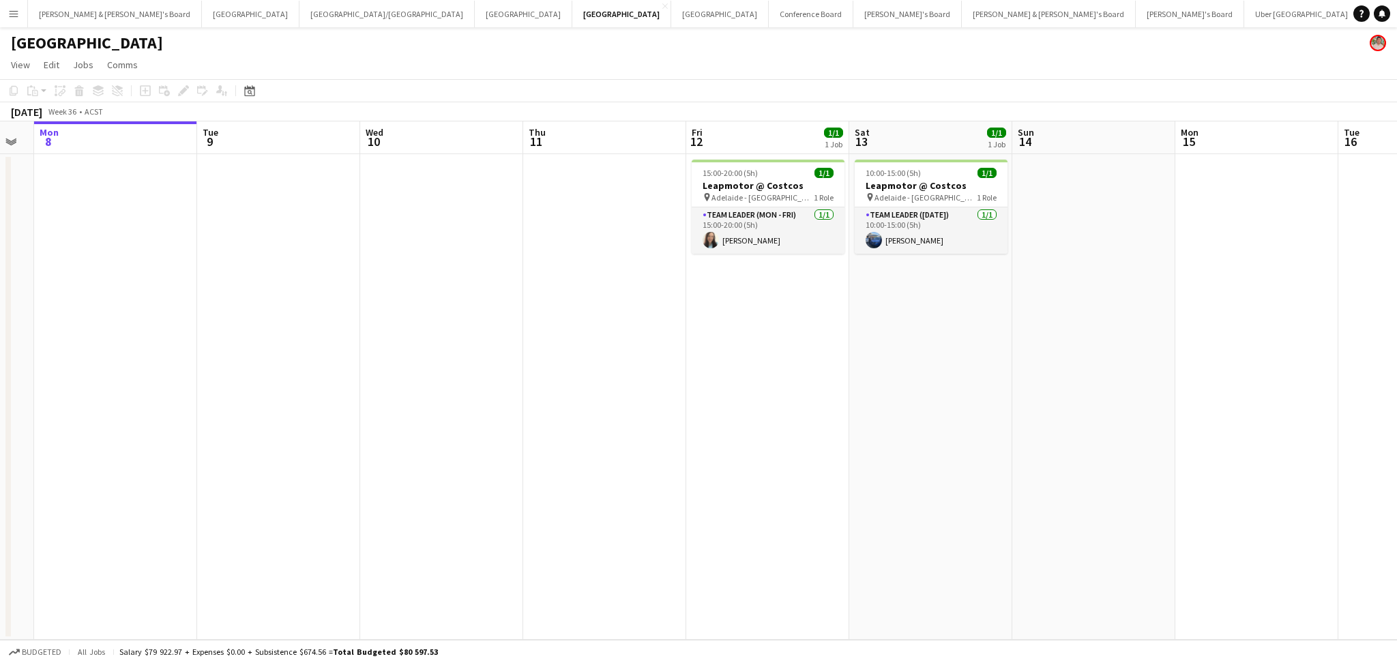
scroll to position [0, 463]
drag, startPoint x: 1062, startPoint y: 430, endPoint x: 918, endPoint y: 424, distance: 144.1
click at [924, 431] on app-calendar-viewport "Fri 5 1/1 1 Job Sat 6 Sun 7 Mon 8 Tue 9 Wed 10 Thu 11 Fri 12 1/1 1 Job Sat 13 1…" at bounding box center [698, 380] width 1397 height 519
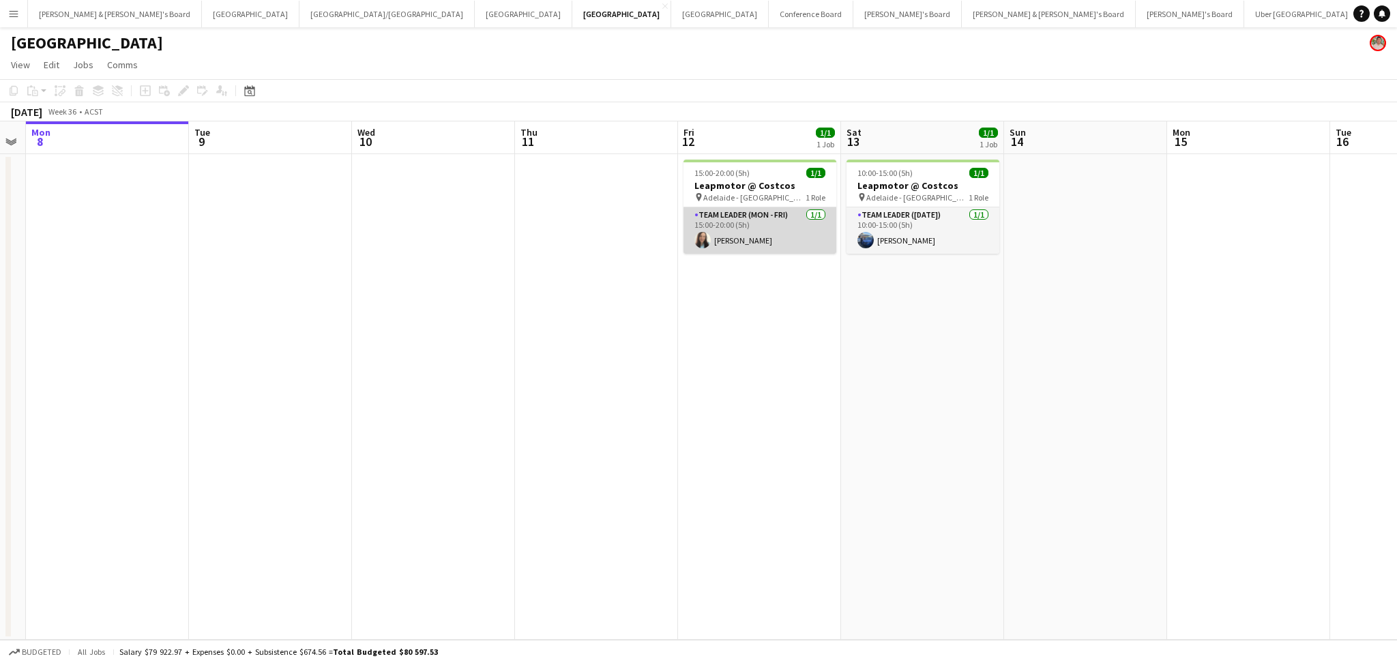
click at [743, 236] on app-card-role "Team Leader (Mon - Fri) [DATE] 15:00-20:00 (5h) [PERSON_NAME]" at bounding box center [760, 230] width 153 height 46
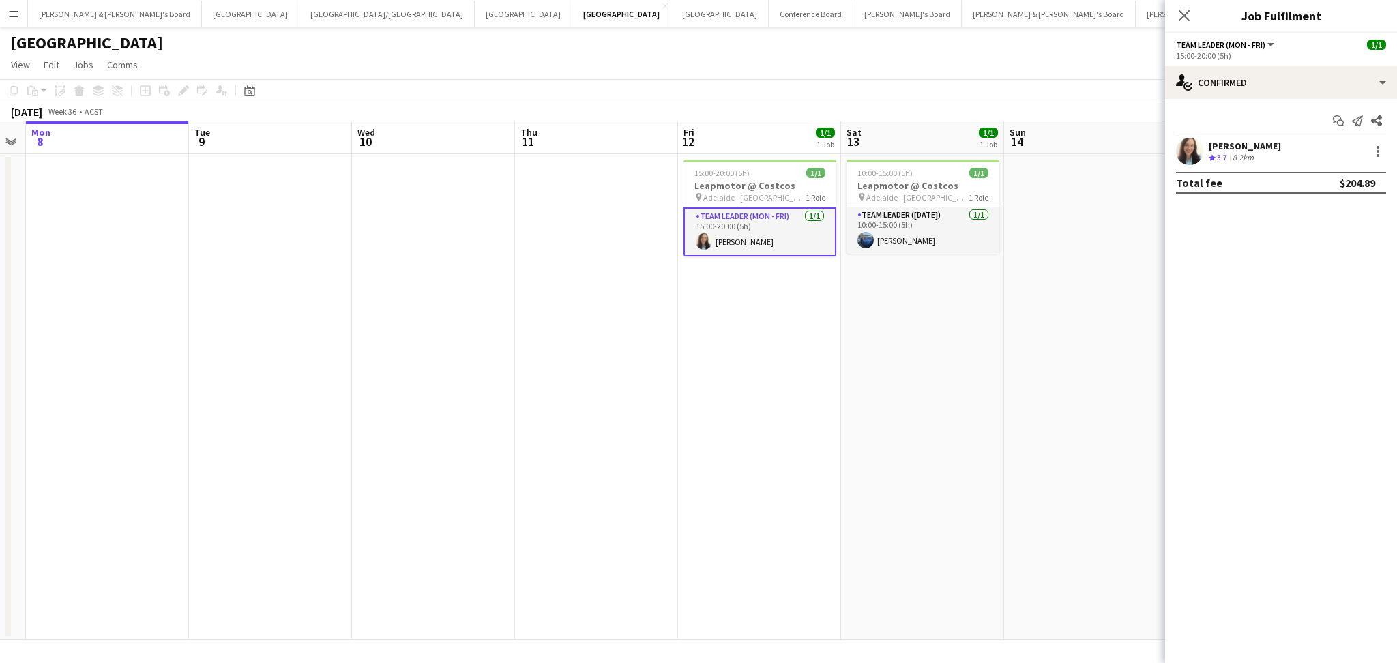
click at [1257, 155] on div "8.2km" at bounding box center [1243, 158] width 27 height 12
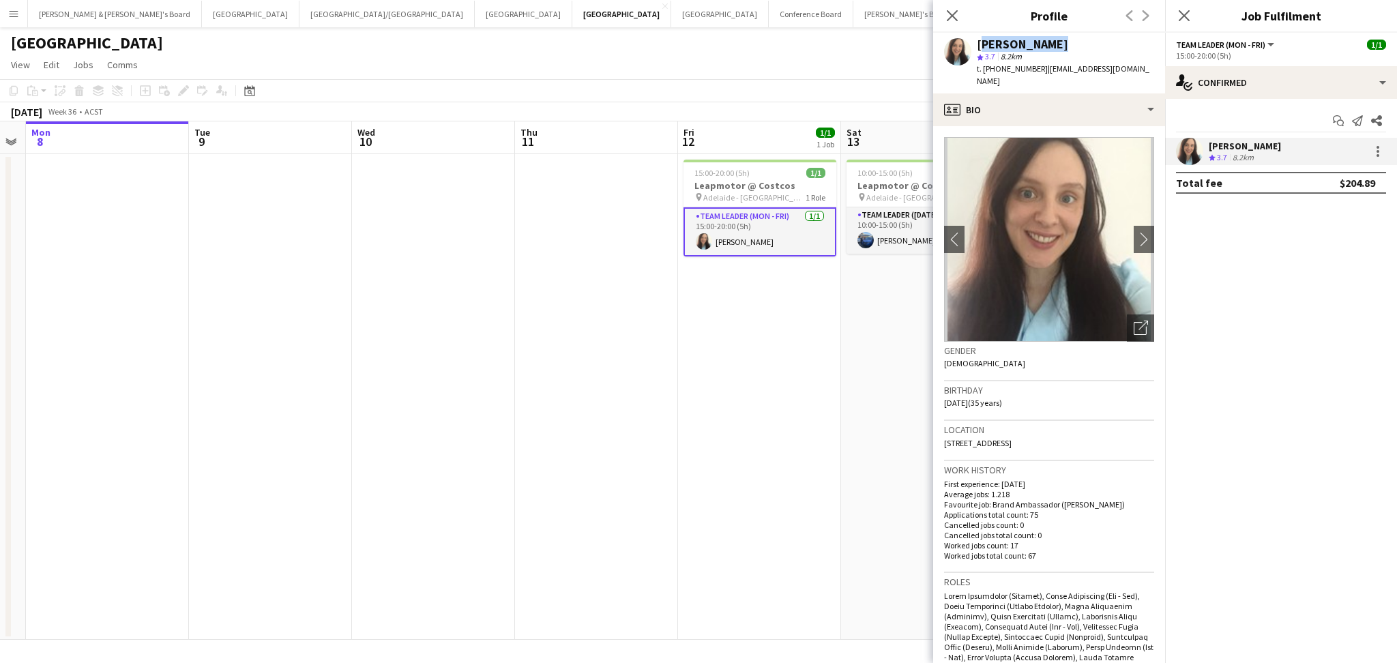
drag, startPoint x: 978, startPoint y: 43, endPoint x: 1041, endPoint y: 44, distance: 63.5
click at [1041, 44] on div "[PERSON_NAME]" at bounding box center [1065, 44] width 177 height 12
drag, startPoint x: 993, startPoint y: 66, endPoint x: 1034, endPoint y: 66, distance: 40.9
click at [1034, 66] on span "t. [PHONE_NUMBER]" at bounding box center [1012, 68] width 71 height 10
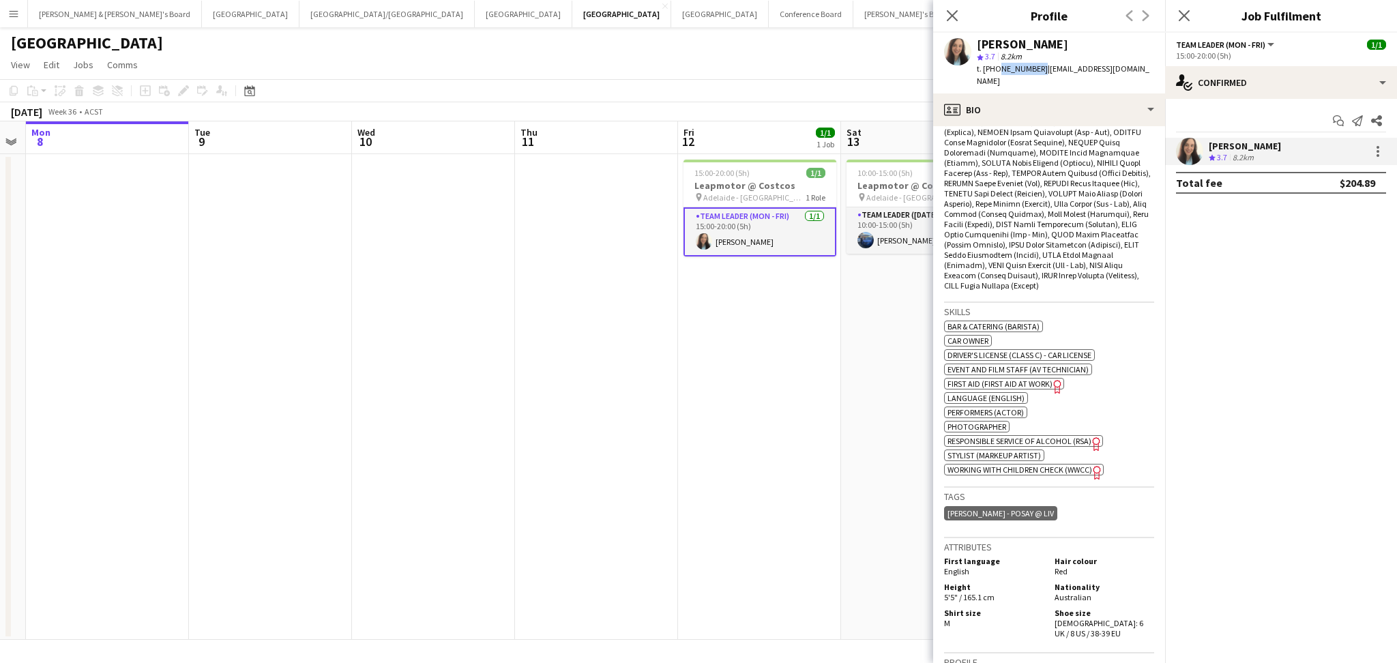
click at [583, 419] on app-date-cell at bounding box center [596, 397] width 163 height 486
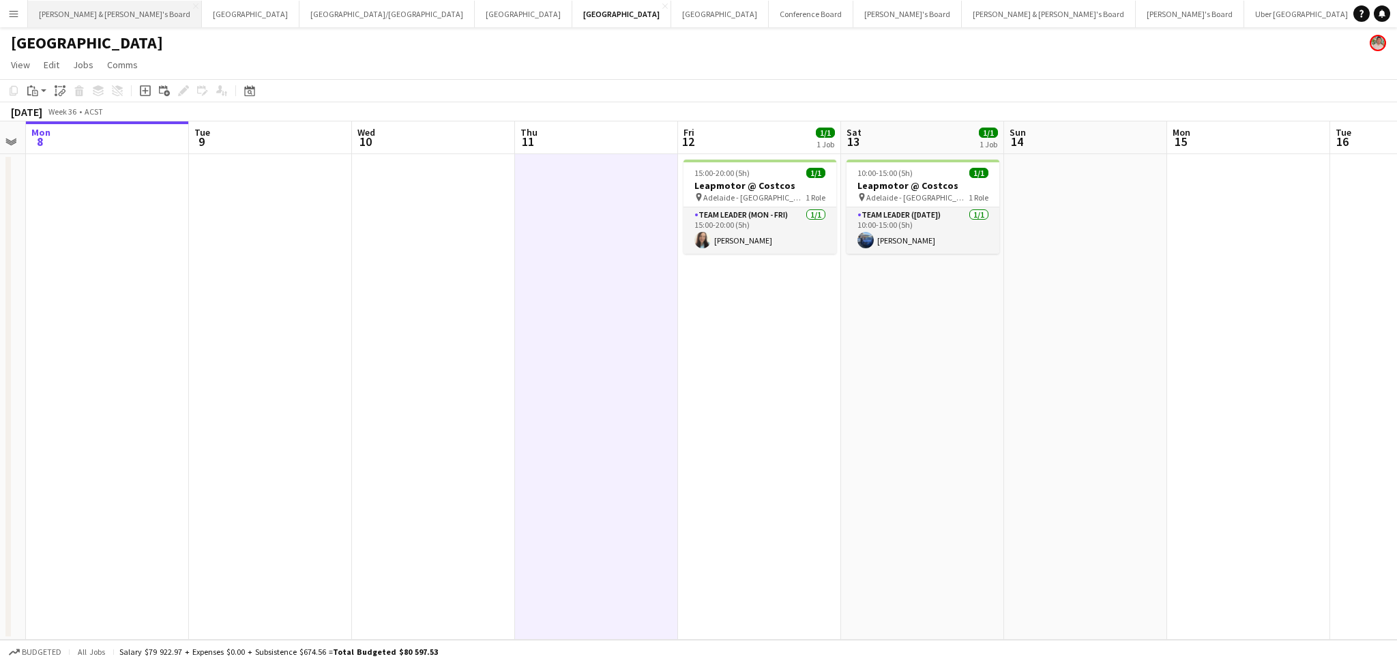
click at [111, 16] on button "[PERSON_NAME] & [PERSON_NAME]'s Board Close" at bounding box center [115, 14] width 174 height 27
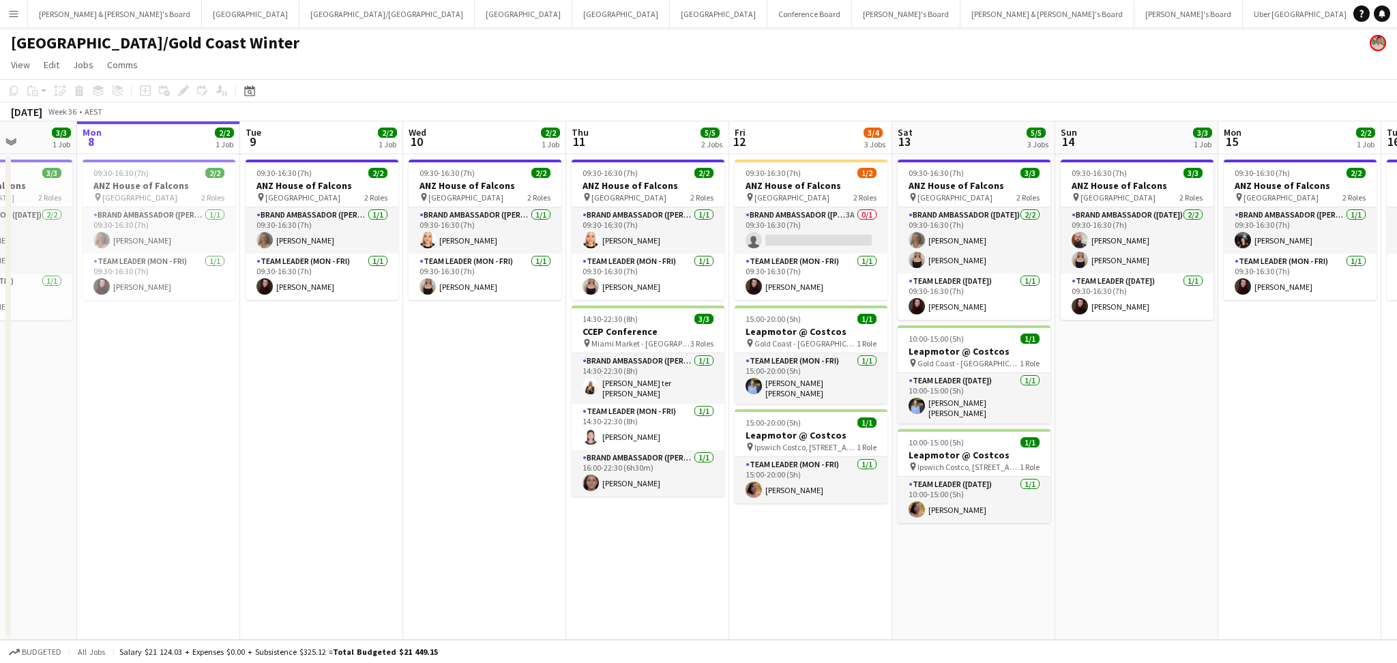
scroll to position [0, 448]
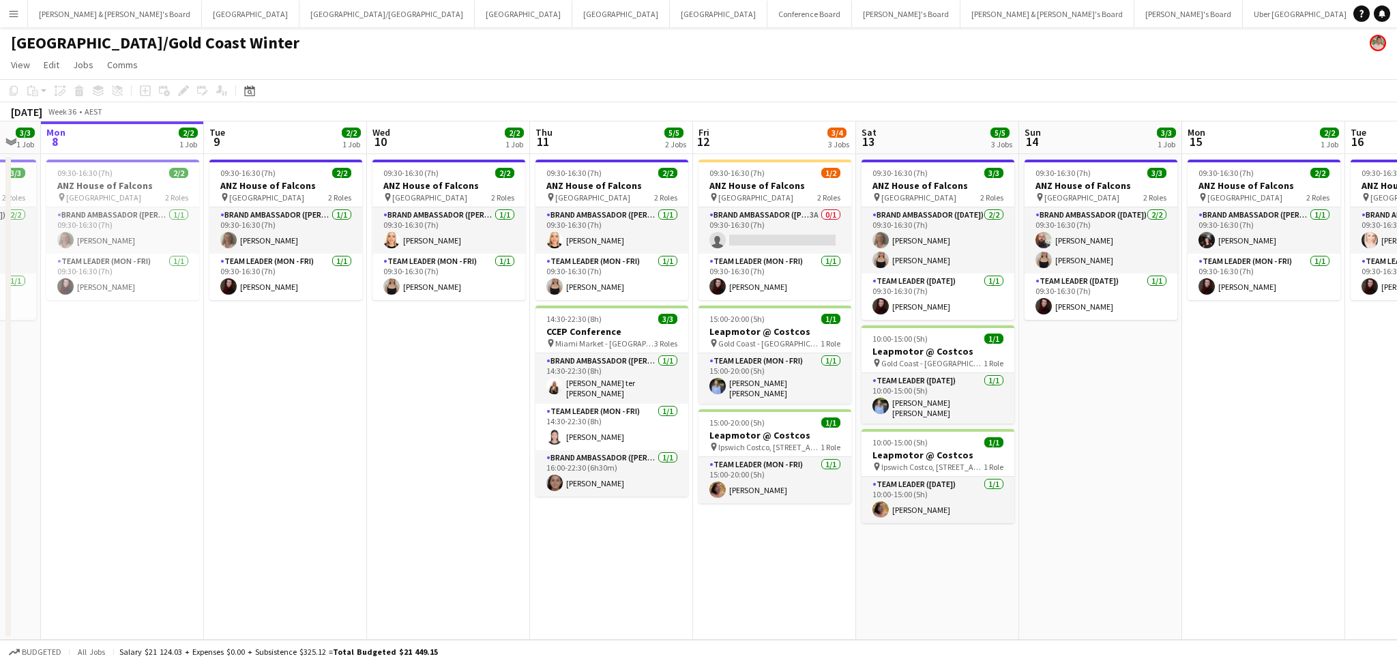
drag, startPoint x: 615, startPoint y: 546, endPoint x: 493, endPoint y: 541, distance: 121.6
click at [493, 541] on app-calendar-viewport "Fri 5 4/4 3 Jobs Sat 6 3/3 1 Job Sun 7 3/3 1 Job Mon 8 2/2 1 Job Tue 9 2/2 1 Jo…" at bounding box center [698, 380] width 1397 height 519
click at [313, 27] on div "[PERSON_NAME] & [PERSON_NAME]'s Board Close [GEOGRAPHIC_DATA] Close [GEOGRAPHIC…" at bounding box center [687, 13] width 1321 height 27
click at [475, 19] on button "Melbourne Close" at bounding box center [524, 14] width 98 height 27
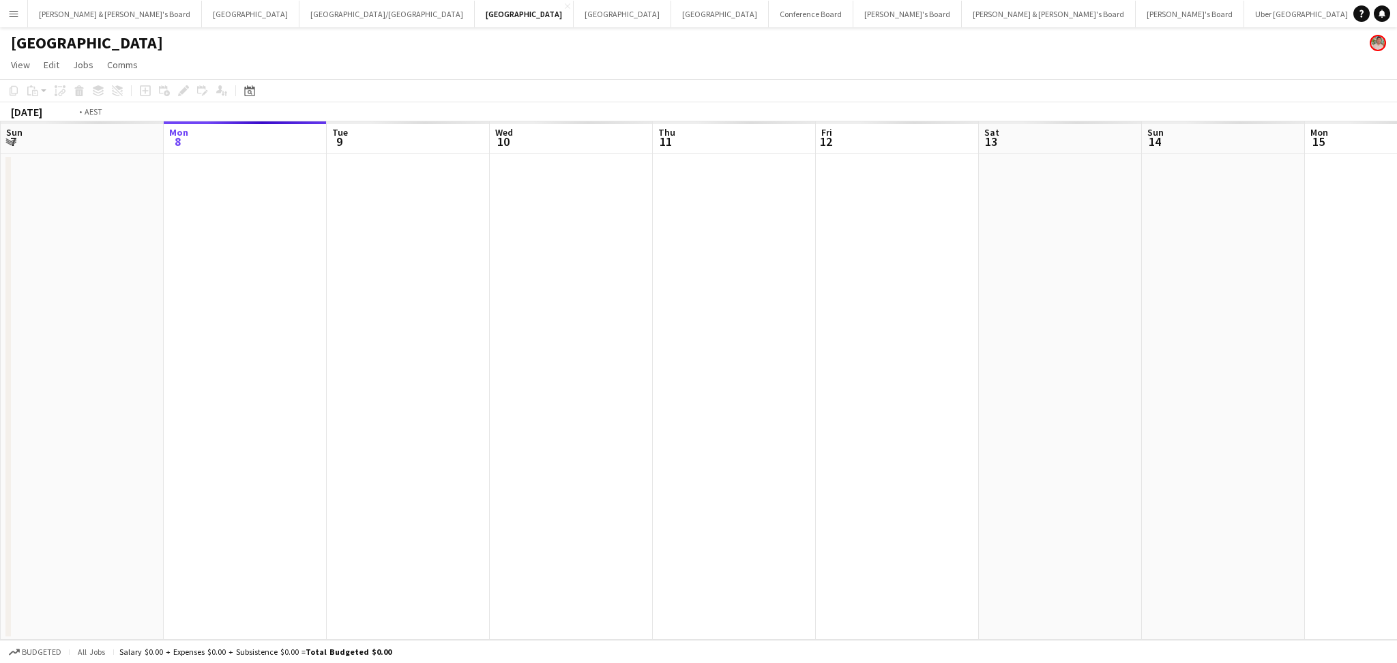
scroll to position [0, 533]
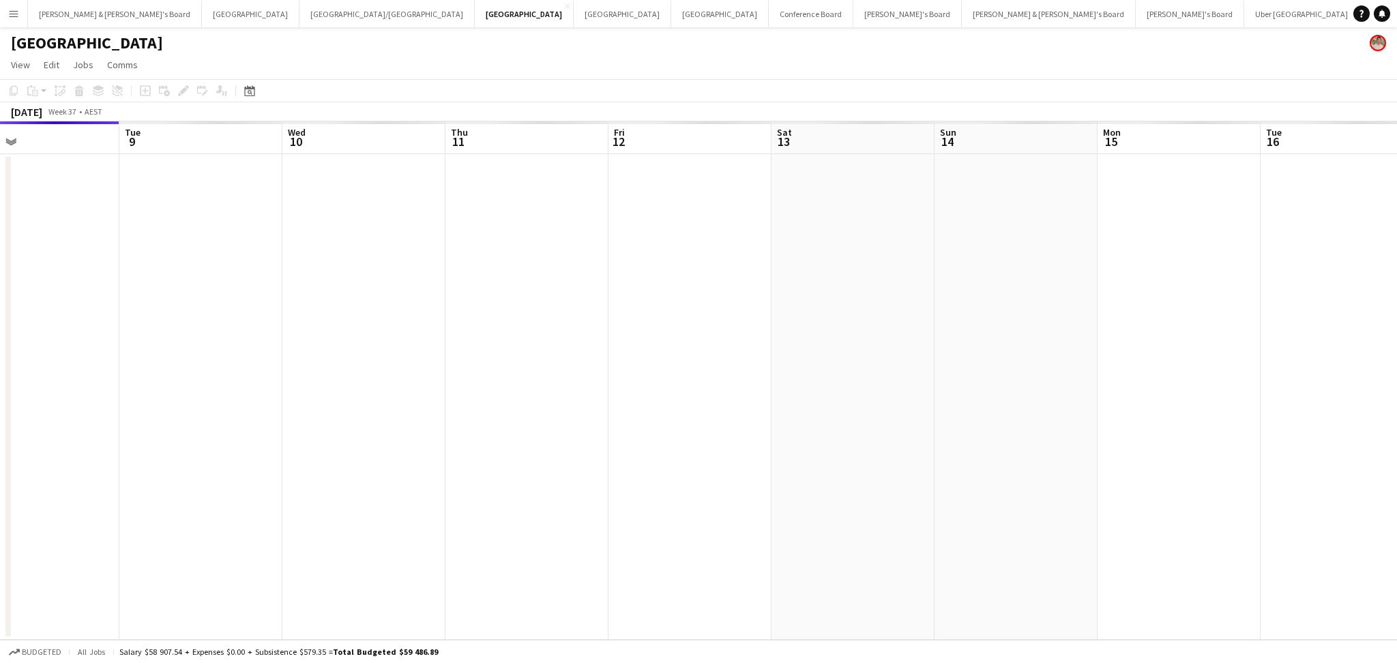
drag, startPoint x: 885, startPoint y: 451, endPoint x: 681, endPoint y: 465, distance: 204.4
click at [681, 465] on app-calendar-viewport "Fri 5 Sat 6 Sun 7 Mon 8 Tue 9 Wed 10 Thu 11 Fri 12 Sat 13 Sun 14 Mon 15 Tue 16 …" at bounding box center [698, 380] width 1397 height 519
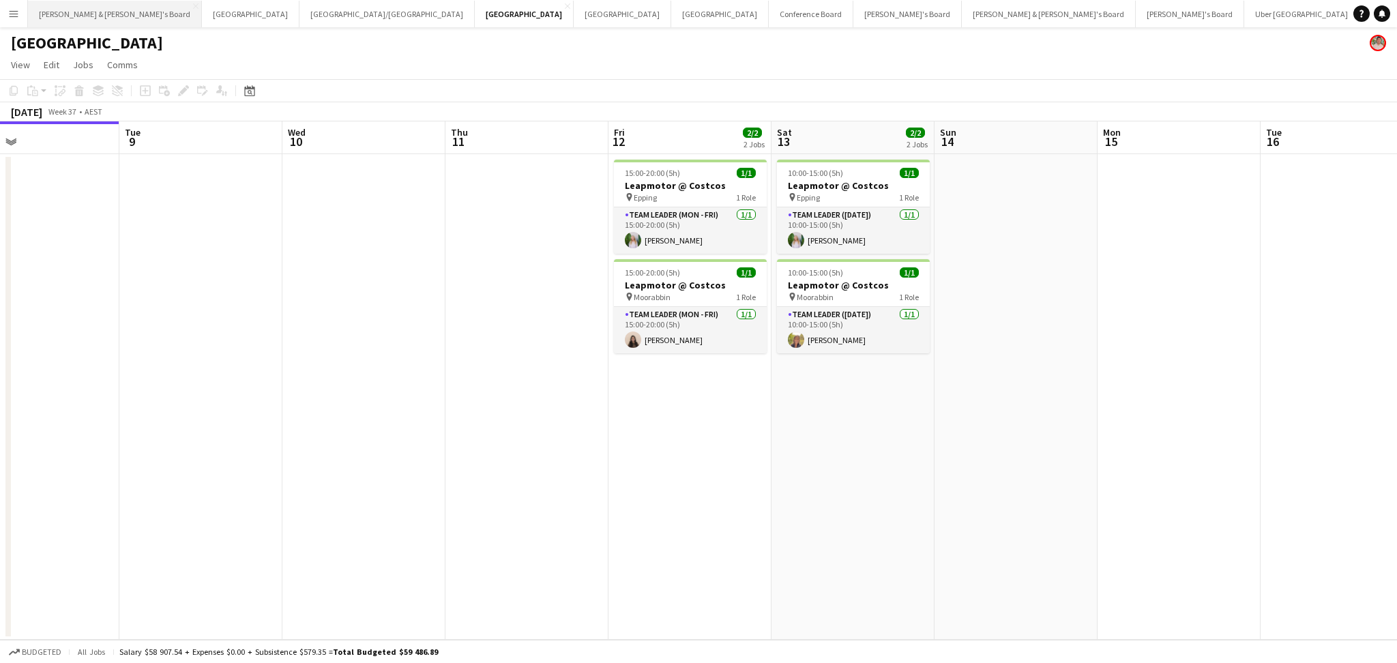
click at [61, 11] on button "[PERSON_NAME] & [PERSON_NAME]'s Board Close" at bounding box center [115, 14] width 174 height 27
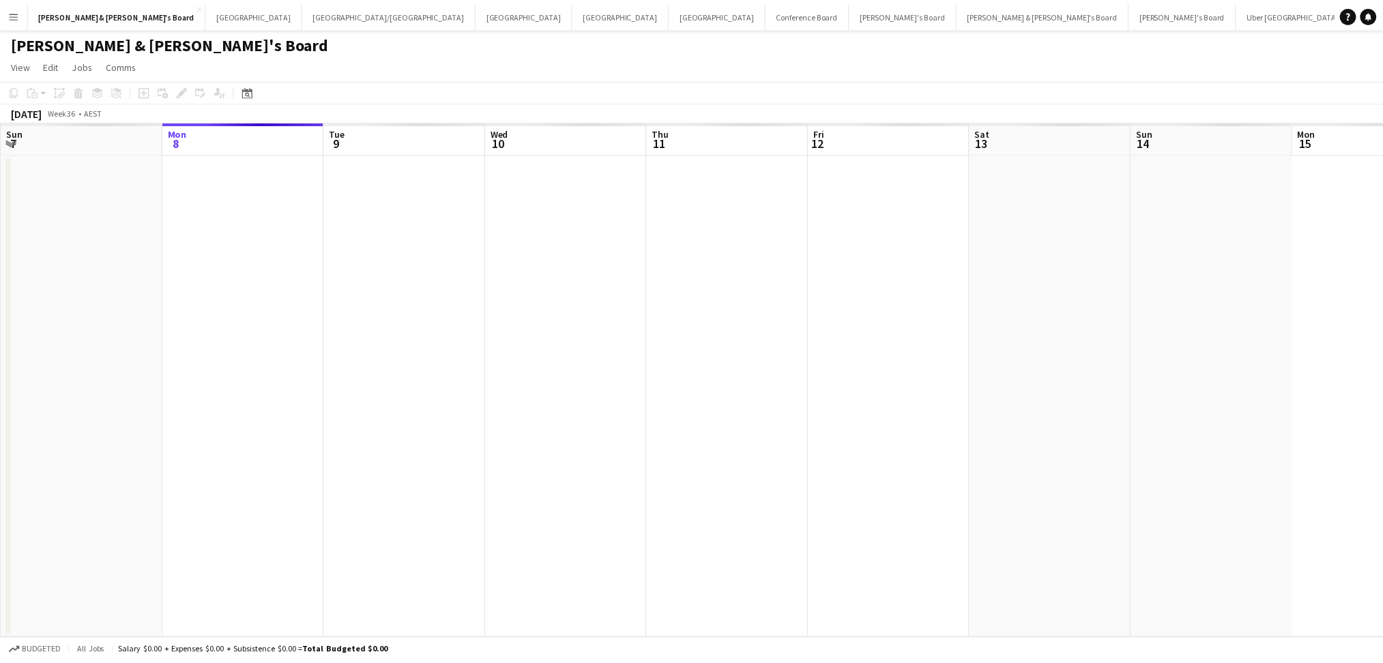
scroll to position [0, 492]
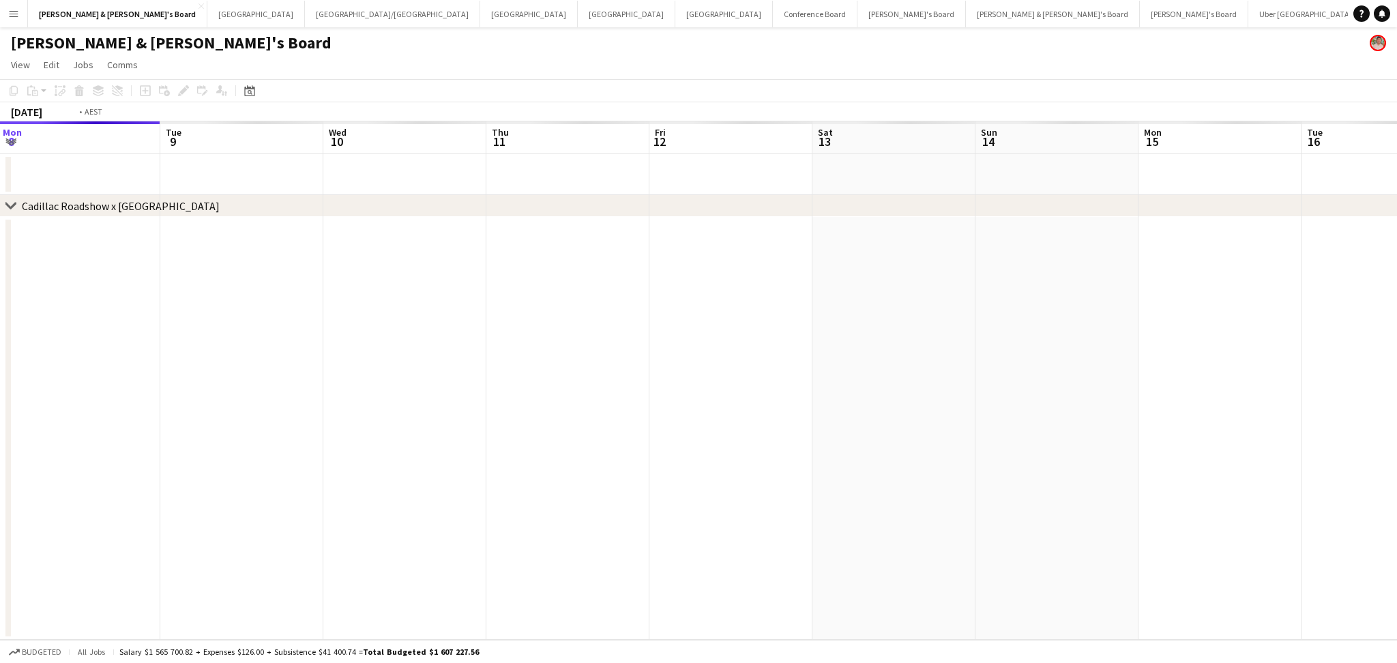
drag, startPoint x: 834, startPoint y: 409, endPoint x: 669, endPoint y: 410, distance: 165.8
click at [669, 410] on app-calendar-viewport "Fri 5 Sat 6 Sun 7 Mon 8 Tue 9 Wed 10 Thu 11 Fri 12 Sat 13 Sun 14 Mon 15 Tue 16 …" at bounding box center [698, 380] width 1397 height 519
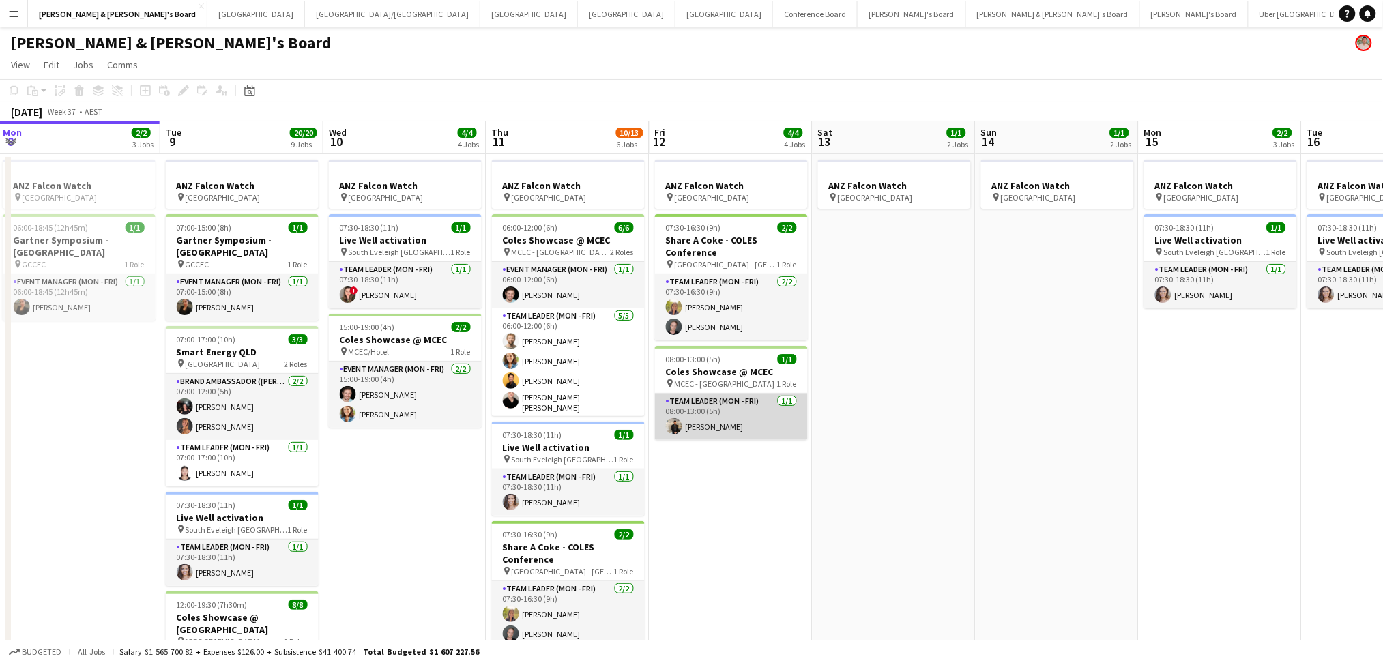
click at [702, 434] on app-card-role "Team Leader (Mon - Fri) [DATE] 08:00-13:00 (5h) [PERSON_NAME]" at bounding box center [731, 417] width 153 height 46
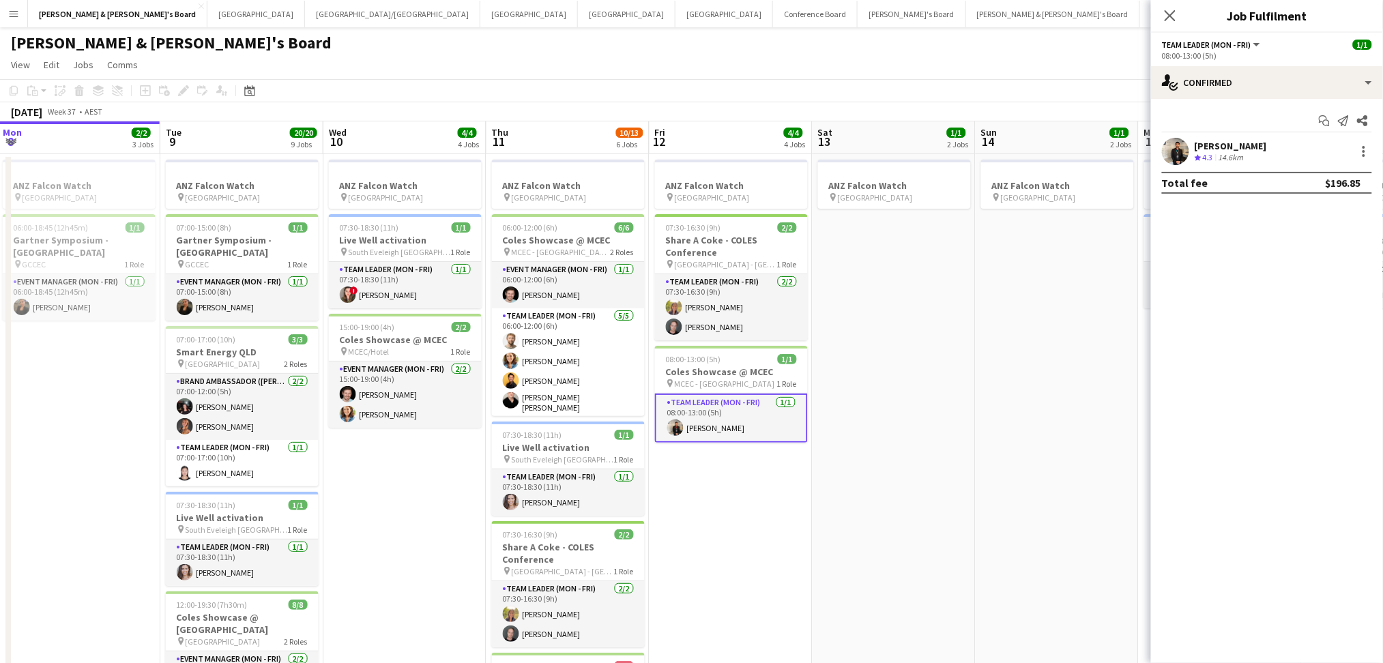
click at [1240, 156] on div "14.6km" at bounding box center [1231, 158] width 31 height 12
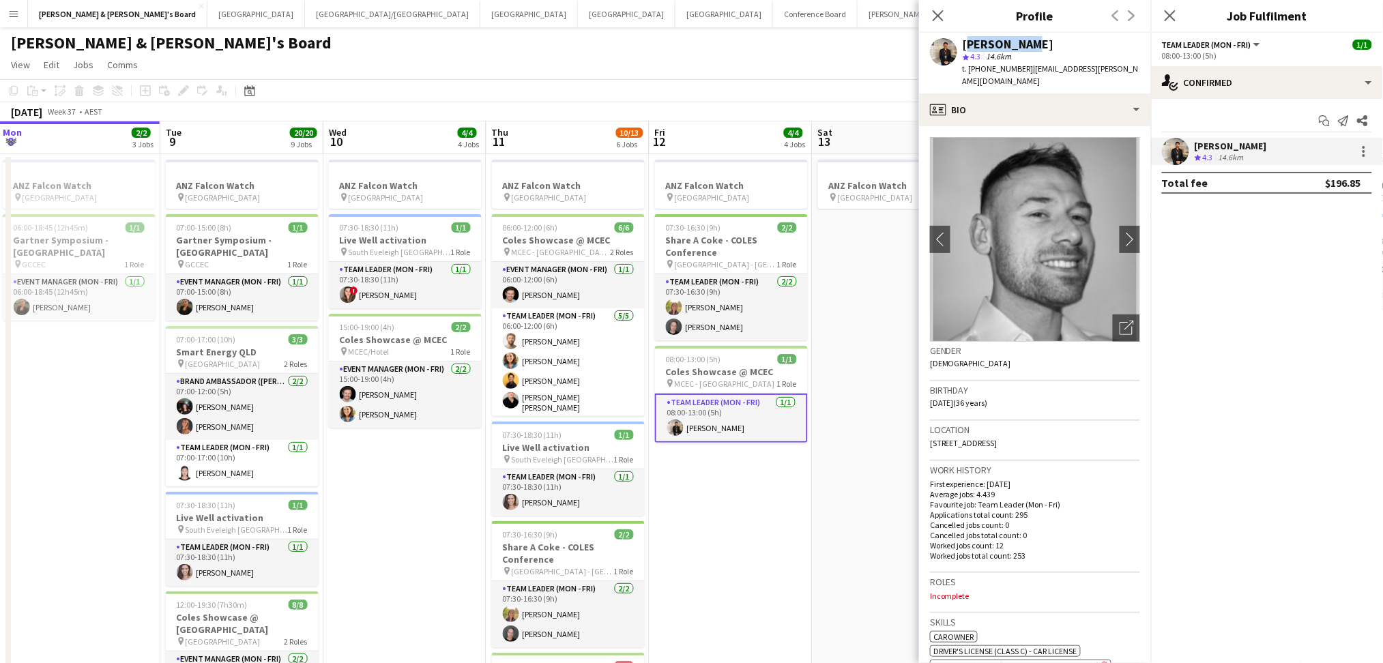
drag, startPoint x: 963, startPoint y: 46, endPoint x: 1041, endPoint y: 42, distance: 77.9
click at [1041, 42] on div "[PERSON_NAME]" at bounding box center [1051, 44] width 177 height 12
drag, startPoint x: 980, startPoint y: 65, endPoint x: 1017, endPoint y: 72, distance: 37.6
click at [1017, 72] on span "t. [PHONE_NUMBER]" at bounding box center [998, 68] width 71 height 10
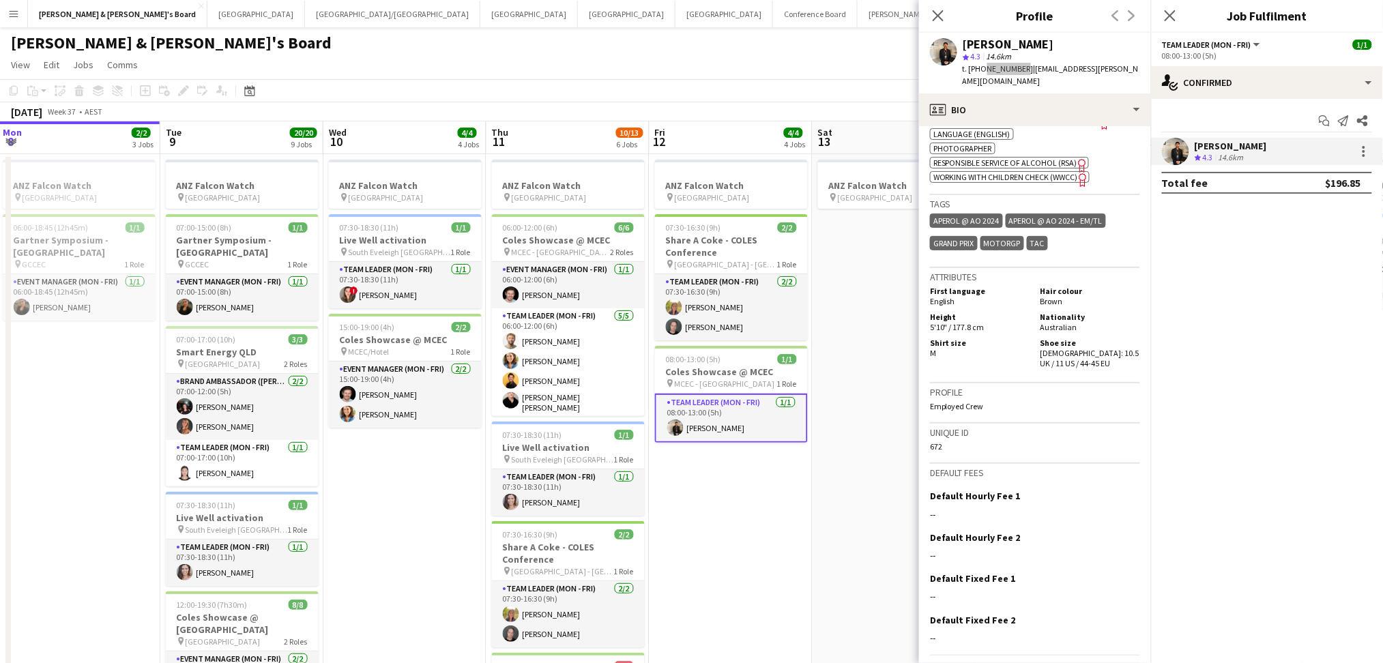
scroll to position [568, 0]
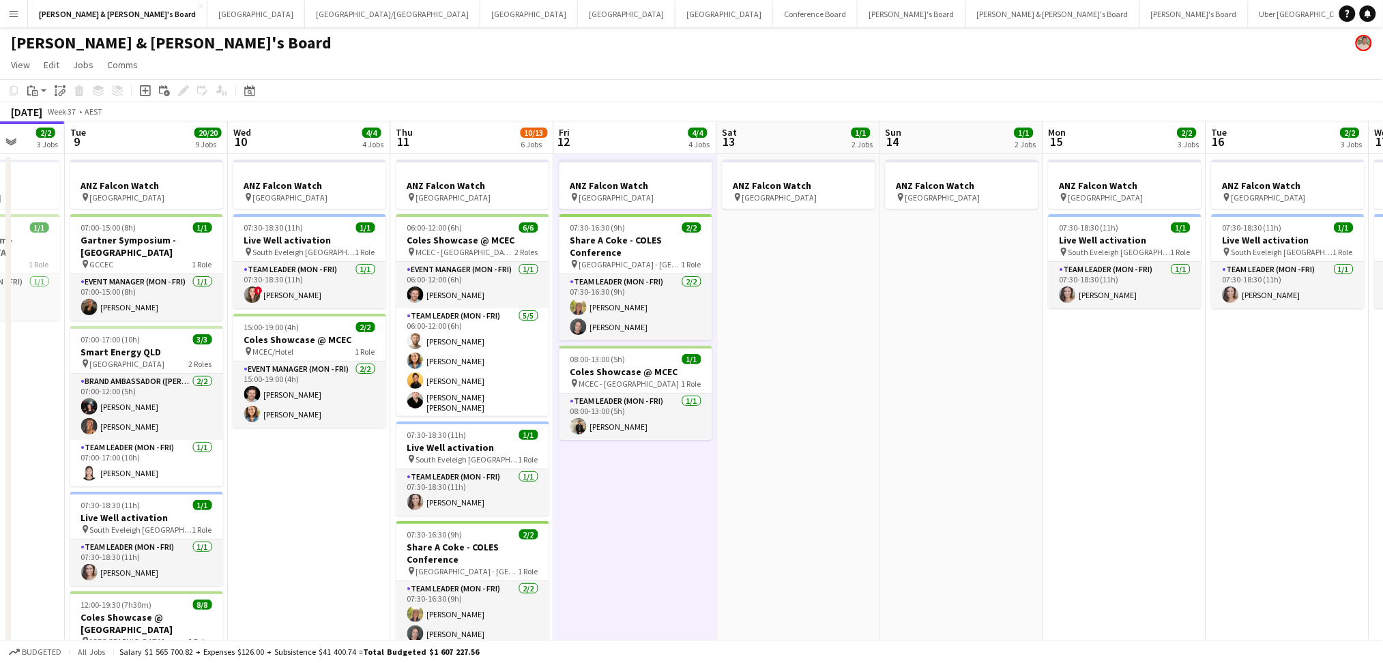
scroll to position [0, 481]
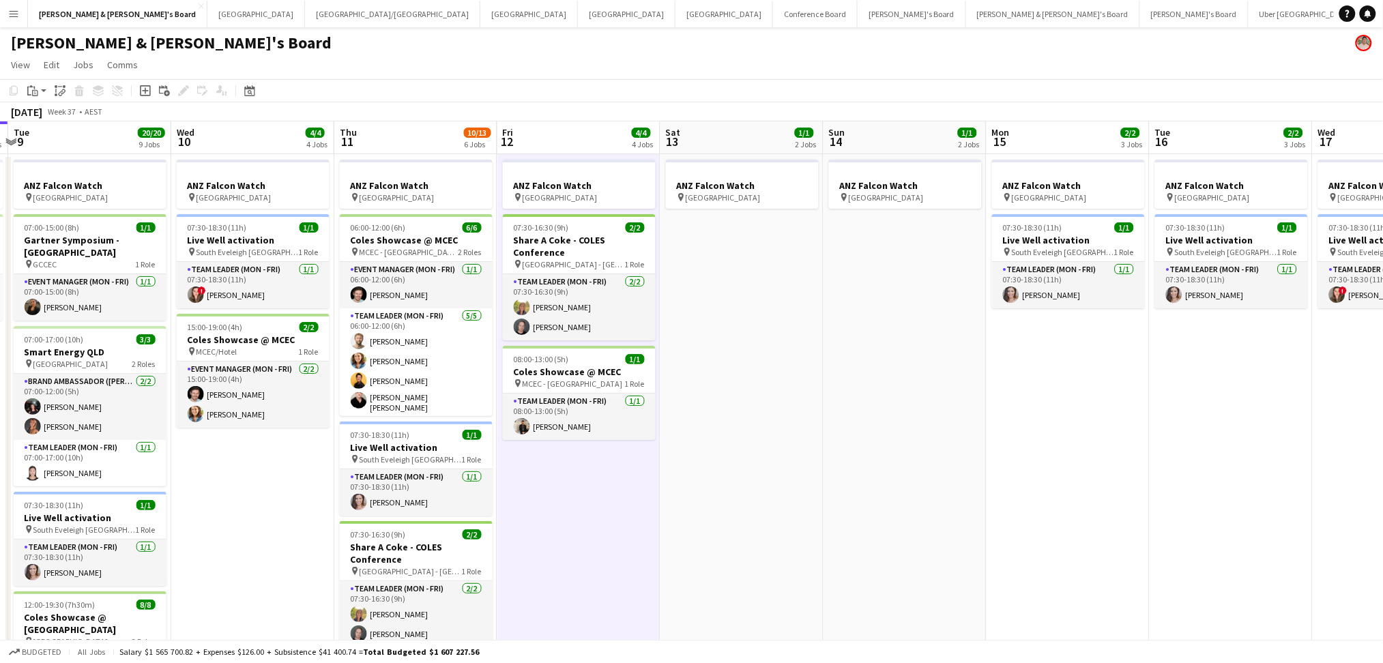
drag, startPoint x: 935, startPoint y: 549, endPoint x: 783, endPoint y: 557, distance: 152.4
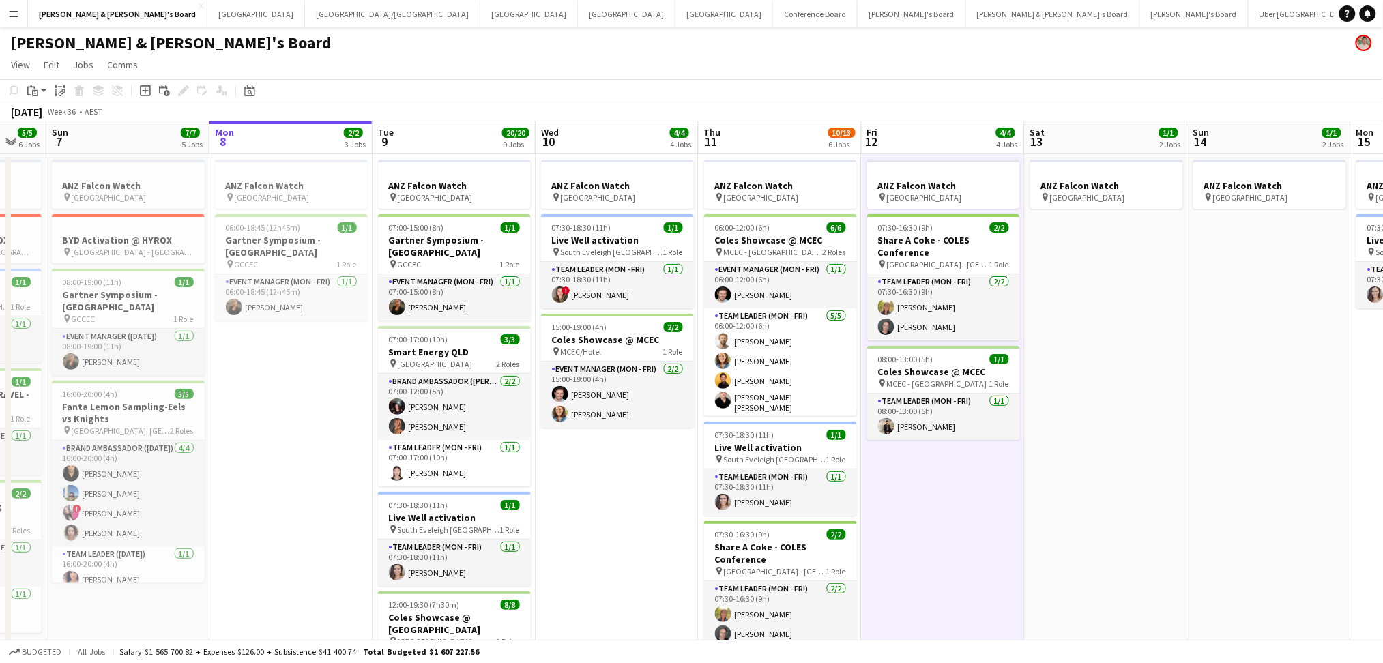
scroll to position [0, 274]
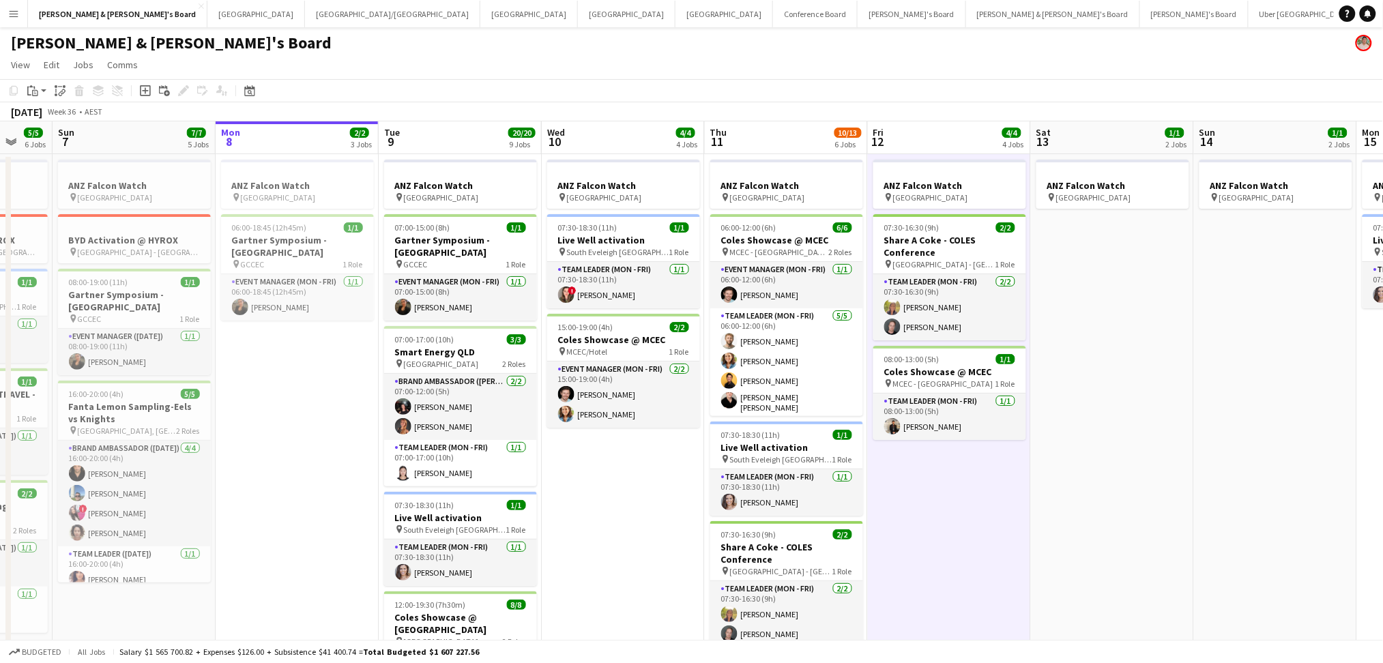
drag, startPoint x: 677, startPoint y: 521, endPoint x: 1048, endPoint y: 510, distance: 371.3
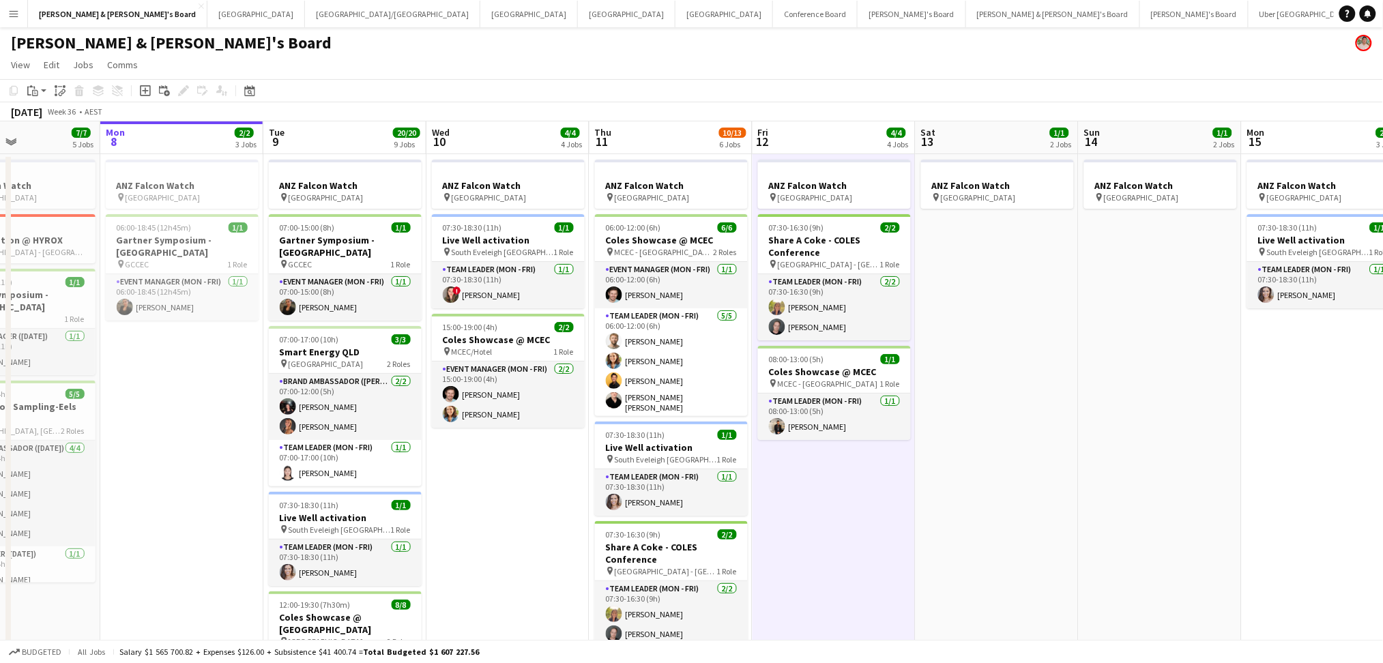
scroll to position [0, 394]
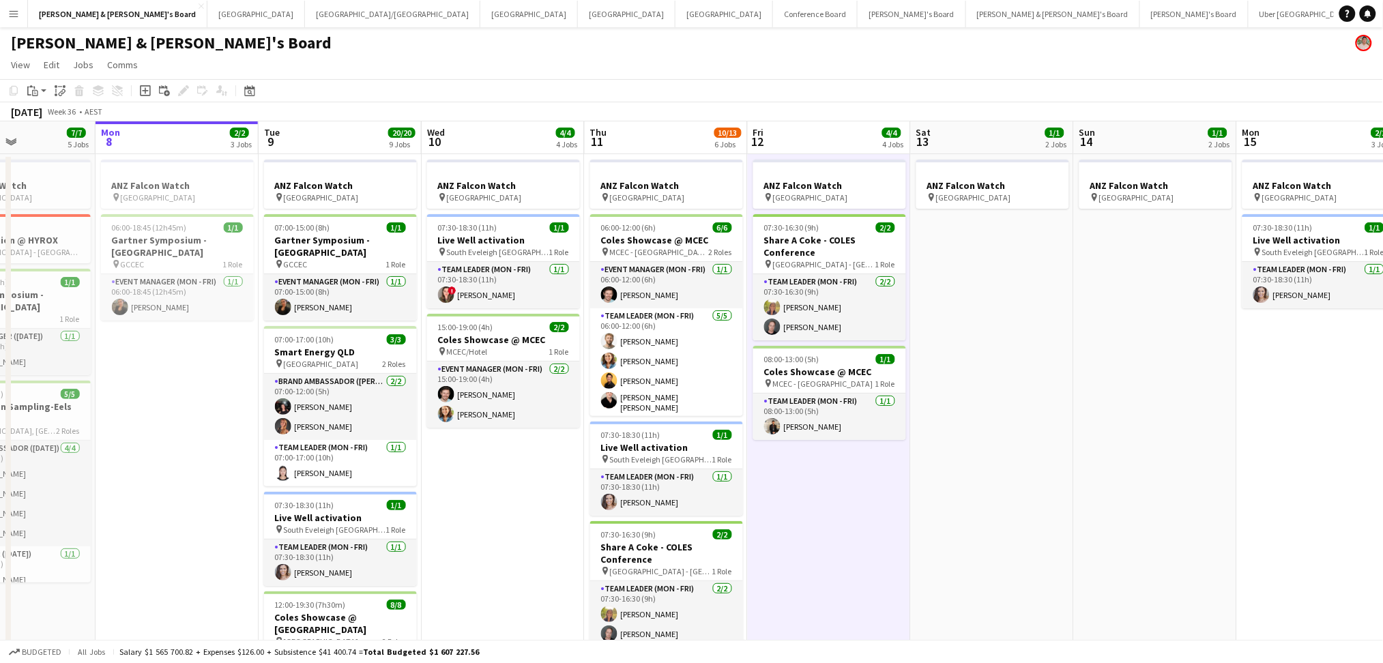
drag, startPoint x: 1048, startPoint y: 510, endPoint x: 928, endPoint y: 497, distance: 120.8
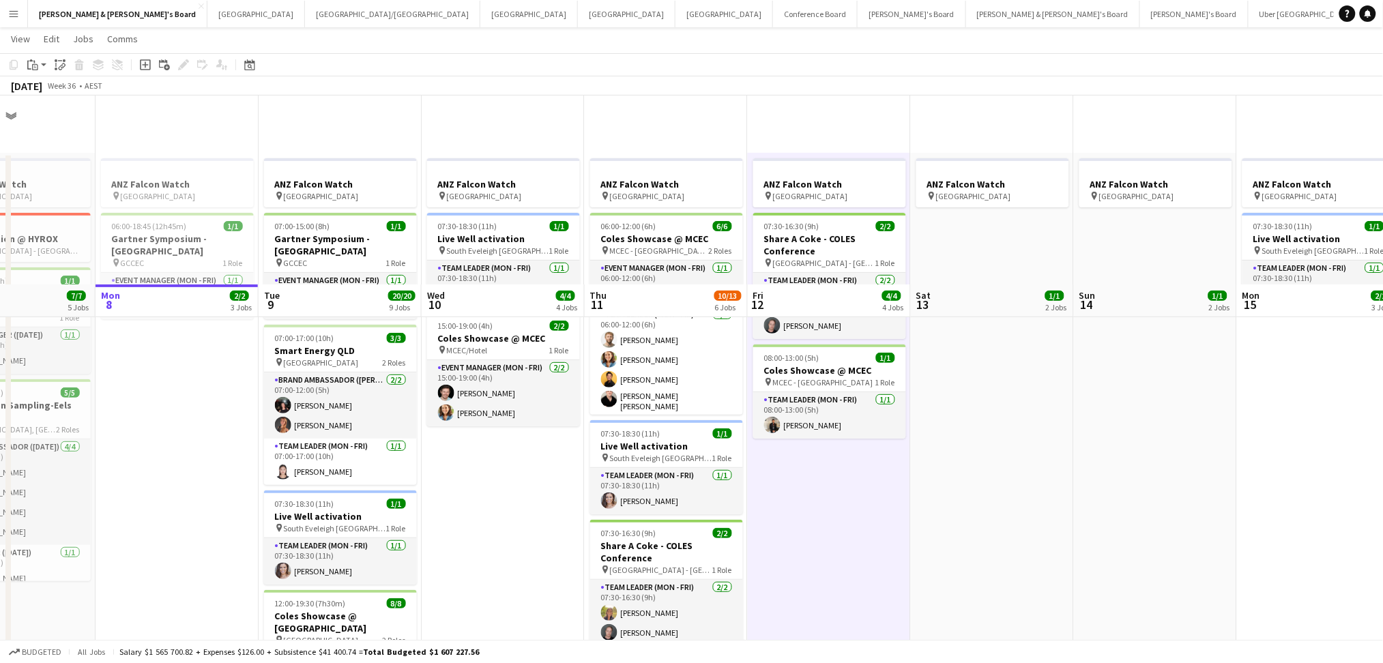
scroll to position [273, 0]
